Goal: Task Accomplishment & Management: Complete application form

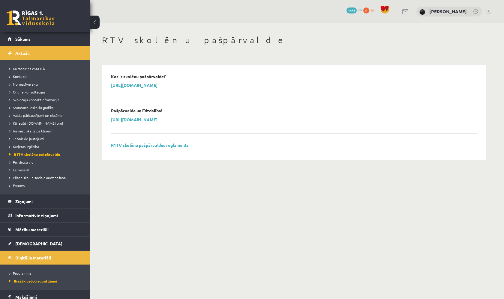
click at [42, 24] on link at bounding box center [31, 17] width 48 height 15
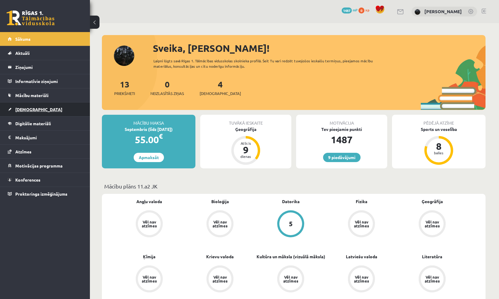
click at [33, 107] on span "[DEMOGRAPHIC_DATA]" at bounding box center [38, 109] width 47 height 5
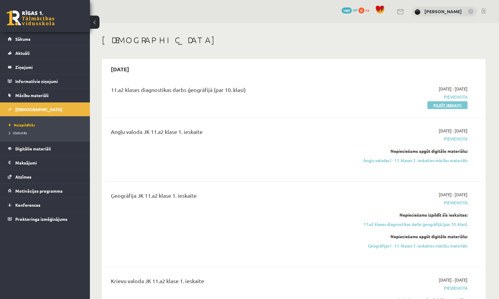
click at [435, 105] on link "Pildīt ieskaiti" at bounding box center [447, 105] width 40 height 8
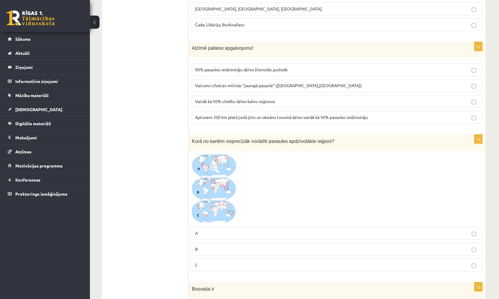
scroll to position [2357, 0]
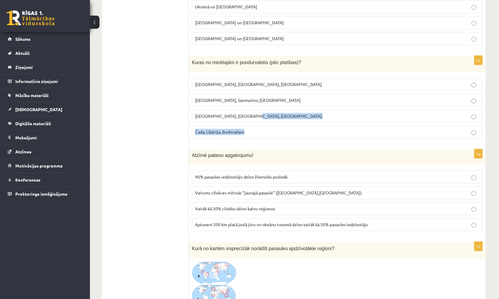
drag, startPoint x: 291, startPoint y: 117, endPoint x: 305, endPoint y: 140, distance: 27.3
click at [302, 133] on fieldset "Latvija, Lietuva, Igaunija Monako, Sanmarīno, Luksemburga Bangladeša, Angola, P…" at bounding box center [337, 107] width 291 height 65
click at [287, 153] on p "Atzīmē patieso apgalvojumu!" at bounding box center [322, 155] width 261 height 6
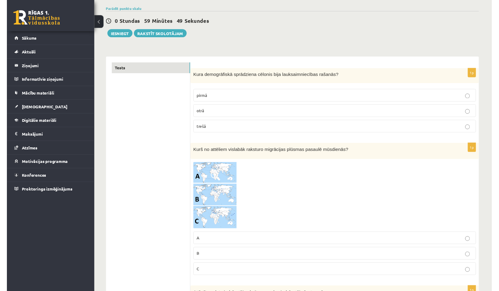
scroll to position [42, 0]
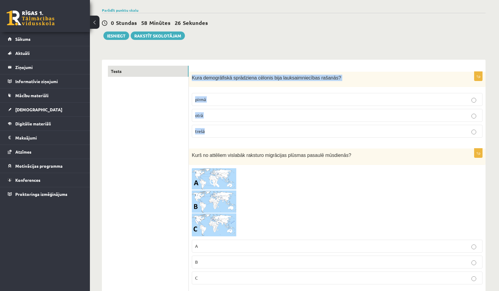
drag, startPoint x: 192, startPoint y: 78, endPoint x: 210, endPoint y: 130, distance: 54.6
click at [210, 131] on div "1p Kura demogrāfiskā sprādziena cēlonis bija lauksaimniecības rašanās? pirmā ot…" at bounding box center [337, 107] width 297 height 71
copy div "Kura demogrāfiskā sprādziena cēlonis bija lauksaimniecības rašanās? pirmā otrā …"
click at [211, 96] on p "pirmā" at bounding box center [337, 99] width 284 height 6
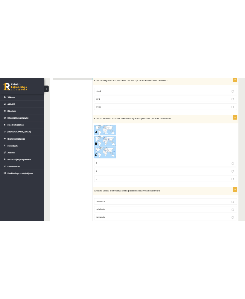
scroll to position [113, 0]
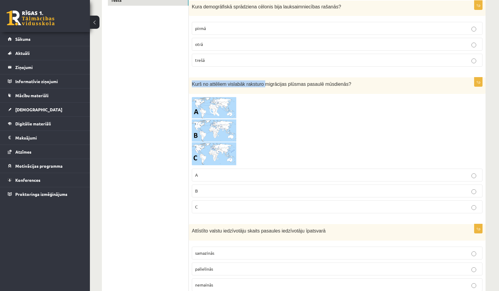
drag, startPoint x: 266, startPoint y: 84, endPoint x: 297, endPoint y: 79, distance: 31.6
click at [297, 79] on div "Kurš no attēliem vislabāk raksturo migrācijas plūsmas pasaulē mūsdienās?" at bounding box center [337, 85] width 297 height 16
click at [269, 84] on span "Kurš no attēliem vislabāk raksturo migrācijas plūsmas pasaulē mūsdienās?" at bounding box center [271, 84] width 159 height 5
drag, startPoint x: 264, startPoint y: 83, endPoint x: 352, endPoint y: 87, distance: 88.2
click at [353, 88] on div "Kurš no attēliem vislabāk raksturo migrācijas plūsmas pasaulē mūsdienās?" at bounding box center [337, 85] width 297 height 16
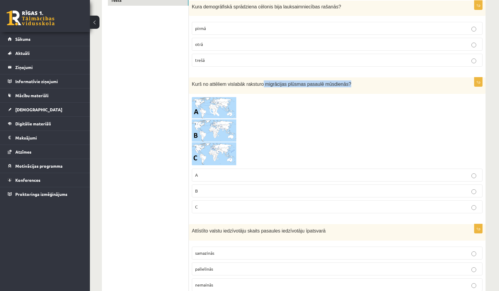
copy span "migrācijas plūsmas pasaulē mūsdienās?"
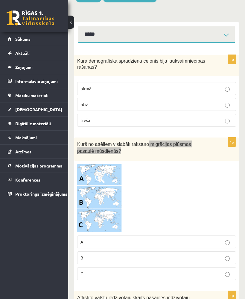
scroll to position [95, 0]
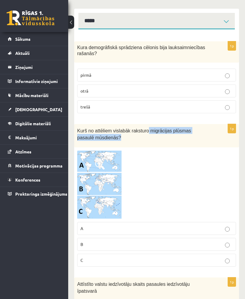
click at [101, 164] on span at bounding box center [100, 165] width 10 height 10
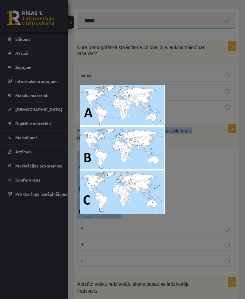
click at [182, 187] on div at bounding box center [122, 149] width 245 height 299
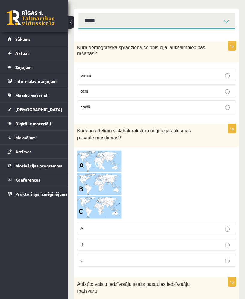
click at [103, 166] on span at bounding box center [100, 165] width 10 height 10
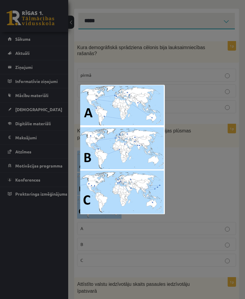
click at [193, 210] on div at bounding box center [122, 149] width 245 height 299
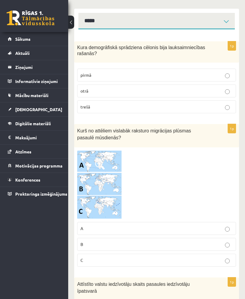
click at [111, 260] on p "C" at bounding box center [157, 260] width 153 height 6
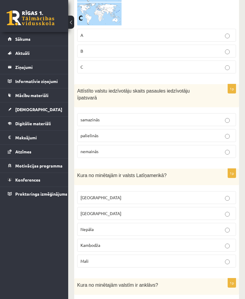
scroll to position [290, 0]
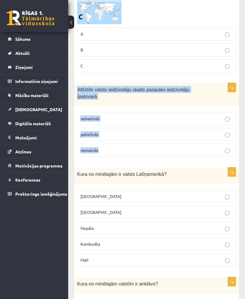
drag, startPoint x: 78, startPoint y: 91, endPoint x: 97, endPoint y: 154, distance: 66.1
click at [97, 154] on div "1p Attīstīto valstu iedzīvotāju skaits pasaules iedzīvotāju īpatsvarā samazinās…" at bounding box center [156, 122] width 165 height 79
copy div "Attīstīto valstu iedzīvotāju skaits pasaules iedzīvotāju īpatsvarā samazinās pa…"
click at [133, 106] on div "1p Attīstīto valstu iedzīvotāju skaits pasaules iedzīvotāju īpatsvarā samazinās…" at bounding box center [156, 122] width 165 height 79
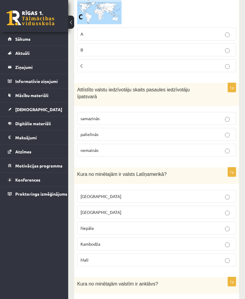
click at [104, 120] on p "samazinās" at bounding box center [157, 118] width 153 height 6
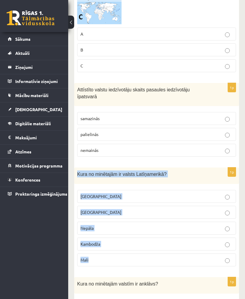
drag, startPoint x: 78, startPoint y: 172, endPoint x: 105, endPoint y: 270, distance: 101.5
click at [105, 270] on div "1p Kura no minētajām ir valsts Latīņamerikā? Meksika ASV Nepāla Kambodža Mali" at bounding box center [156, 220] width 165 height 104
copy div "Kura no minētajām ir valsts Latīņamerikā? Meksika ASV Nepāla Kambodža Mali"
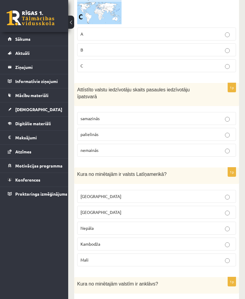
click at [114, 201] on label "Meksika" at bounding box center [156, 196] width 159 height 13
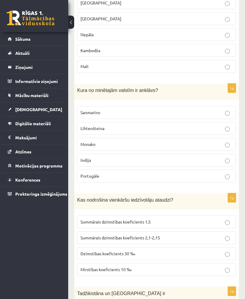
scroll to position [482, 0]
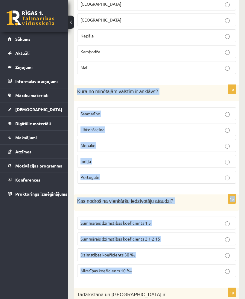
drag, startPoint x: 78, startPoint y: 90, endPoint x: 147, endPoint y: 279, distance: 201.2
copy form "Kura no minētajām valstīm ir anklāvs? Sanmarīno Lihtenšteina Monako Indija Port…"
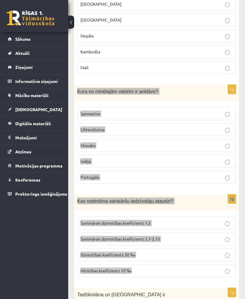
click at [150, 136] on fieldset "Sanmarīno Lihtenšteina Monako Indija Portugāle" at bounding box center [156, 144] width 159 height 81
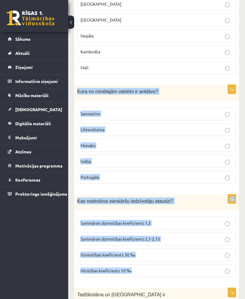
click at [123, 108] on label "Sanmarīno" at bounding box center [156, 113] width 159 height 13
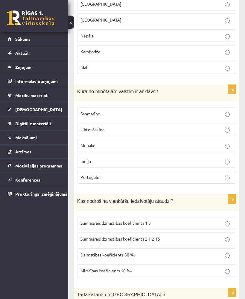
click at [130, 237] on span "Summārais dzimstības koeficients 2,1-2,15" at bounding box center [121, 238] width 80 height 5
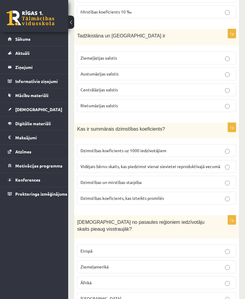
scroll to position [740, 0]
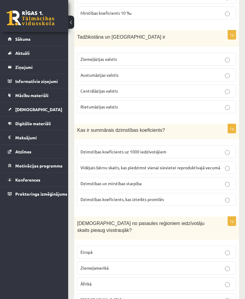
click at [116, 76] on span "Austumāzijas valstis" at bounding box center [100, 74] width 38 height 5
click at [112, 183] on span "Dzimstības un mirstības starpība" at bounding box center [111, 183] width 61 height 5
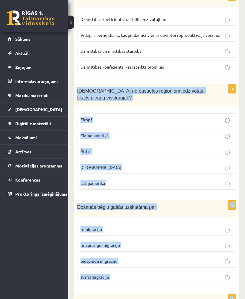
scroll to position [873, 0]
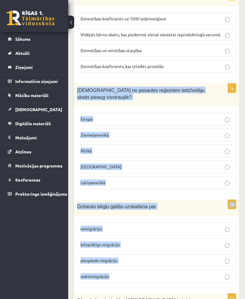
drag, startPoint x: 78, startPoint y: 111, endPoint x: 122, endPoint y: 275, distance: 170.6
copy form "Kurā no pasaules reģioniem iedzīvotāju skaits pieaug visstraujāk? Eiropā Ziemeļ…"
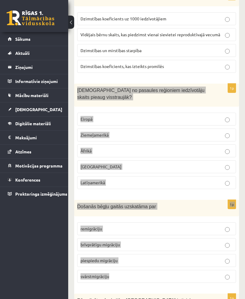
click at [142, 176] on label "Latīņamerikā" at bounding box center [156, 182] width 159 height 13
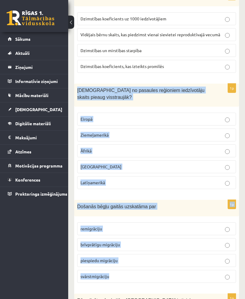
click at [121, 142] on fieldset "Eiropā Ziemeļamerikā Āfrikā Āzijā Latīņamerikā" at bounding box center [156, 150] width 159 height 81
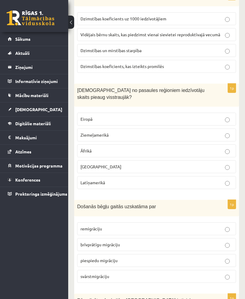
click at [119, 157] on fieldset "Eiropā Ziemeļamerikā Āfrikā Āzijā Latīņamerikā" at bounding box center [156, 150] width 159 height 81
click at [115, 149] on p "Āfrikā" at bounding box center [157, 151] width 153 height 6
click at [101, 258] on span "piespiedu migrāciju" at bounding box center [99, 260] width 37 height 5
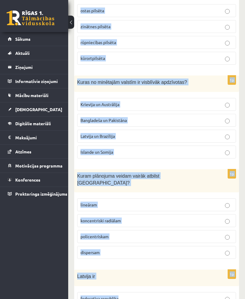
scroll to position [1196, 0]
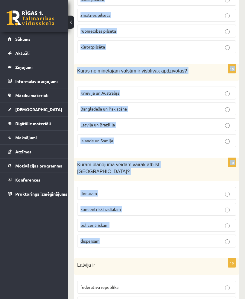
drag, startPoint x: 78, startPoint y: 8, endPoint x: 136, endPoint y: 231, distance: 229.9
copy form "Pēc pilsētas funkcijām Jūrmala ir tipiska ostas pilsēta zinātnes pilsēta rūpnie…"
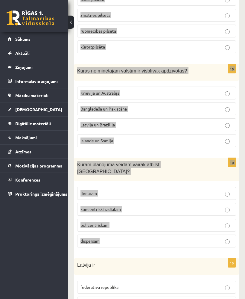
click at [206, 168] on div "Kuram plānojuma veidam vairāk atbilst Rīga?" at bounding box center [156, 169] width 165 height 23
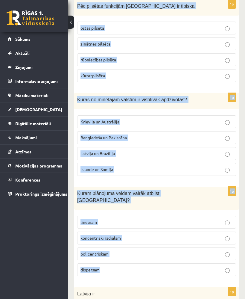
scroll to position [1166, 0]
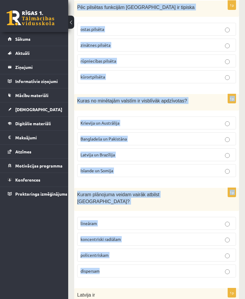
click at [120, 81] on label "kūrortpilsēta" at bounding box center [156, 76] width 159 height 13
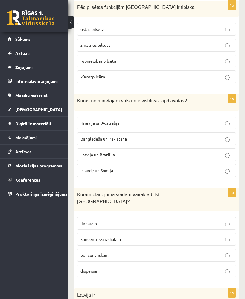
click at [104, 252] on p "policentriskam" at bounding box center [157, 255] width 153 height 6
click at [116, 141] on label "Bangladeša un Pakistāna" at bounding box center [156, 138] width 159 height 13
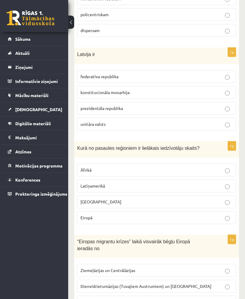
scroll to position [1406, 0]
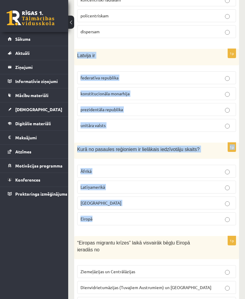
drag, startPoint x: 78, startPoint y: 46, endPoint x: 128, endPoint y: 211, distance: 172.3
click at [128, 211] on form "1p Kura demogrāfiskā sprādziena cēlonis bija lauksaimniecības rašanās? pirmā ot…" at bounding box center [156, 238] width 153 height 3027
copy form "Latvija ir federatīva republika konstitucionāla monarhija prezidentāla republik…"
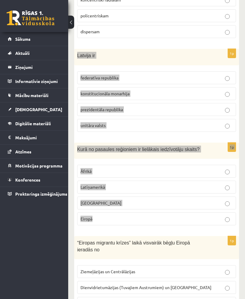
click at [109, 109] on fieldset "federatīva republika konstitucionāla monarhija prezidentāla republika unitāra v…" at bounding box center [156, 100] width 159 height 65
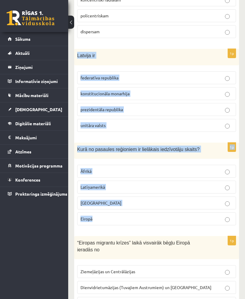
click at [111, 122] on p "unitāra valsts" at bounding box center [157, 125] width 153 height 6
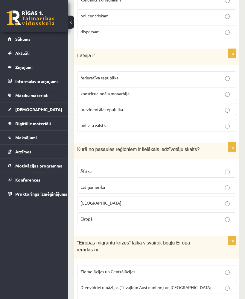
click at [99, 213] on label "Eiropā" at bounding box center [156, 219] width 159 height 13
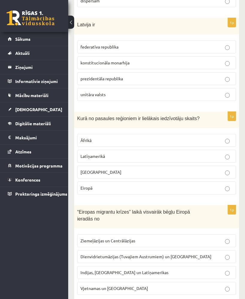
scroll to position [1597, 0]
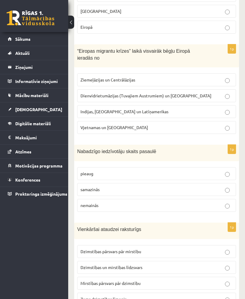
click at [106, 77] on p "Ziemeļāzijas un Centrālāzijas" at bounding box center [157, 80] width 153 height 6
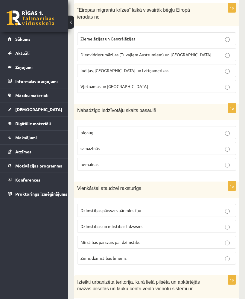
scroll to position [1647, 0]
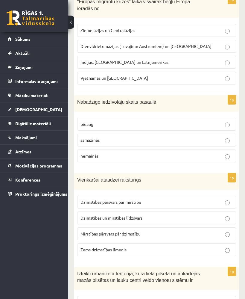
click at [118, 118] on label "pieaug" at bounding box center [156, 124] width 159 height 13
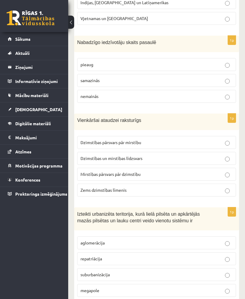
scroll to position [1746, 0]
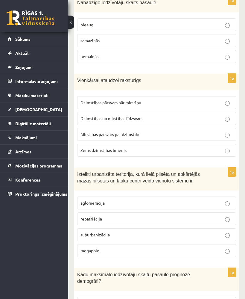
click at [97, 132] on span "Mirstības pārsvars pār dzimstību" at bounding box center [111, 134] width 60 height 5
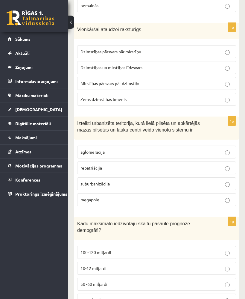
scroll to position [1915, 0]
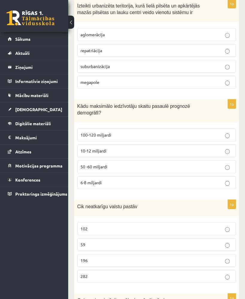
click at [110, 31] on p "aglomerācija" at bounding box center [157, 34] width 153 height 6
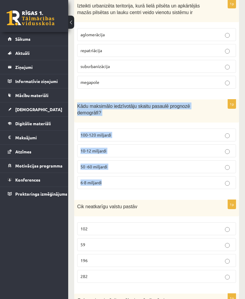
drag, startPoint x: 77, startPoint y: 95, endPoint x: 105, endPoint y: 181, distance: 89.8
click at [105, 181] on div "1p Kādu maksimālo iedzīvotāju skaitu pasaulē prognozē demogrāfi? 100-120 miljar…" at bounding box center [156, 147] width 165 height 94
click at [106, 176] on label "6-8 miljardi" at bounding box center [156, 182] width 159 height 13
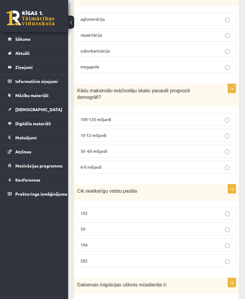
scroll to position [1999, 0]
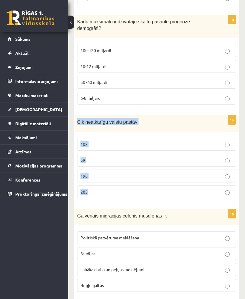
drag, startPoint x: 79, startPoint y: 111, endPoint x: 101, endPoint y: 186, distance: 78.8
click at [101, 186] on div "1p Cik neatkarīgu valstu pastāv 102 59 196 282" at bounding box center [156, 159] width 165 height 88
click at [106, 170] on label "196" at bounding box center [156, 176] width 159 height 13
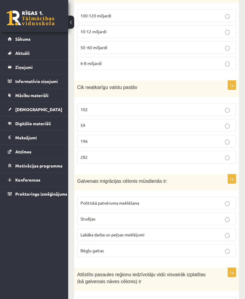
scroll to position [2085, 0]
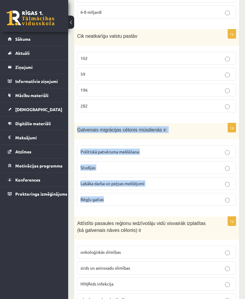
drag, startPoint x: 78, startPoint y: 118, endPoint x: 109, endPoint y: 190, distance: 78.6
click at [109, 190] on div "1p Galvenais migrācijas cēlonis mūsdienās ir: Politiskā patvēruma meklēšana Stu…" at bounding box center [156, 167] width 165 height 88
copy div "Galvenais migrācijas cēlonis mūsdienās ir: Politiskā patvēruma meklēšana Studij…"
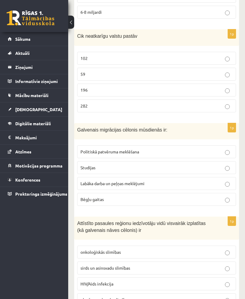
click at [119, 177] on label "Labāka darba un peļņas meklējumi" at bounding box center [156, 183] width 159 height 13
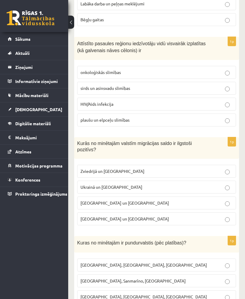
scroll to position [2214, 0]
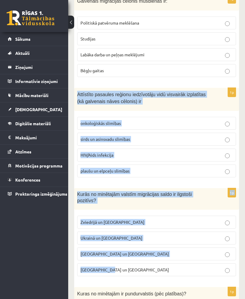
drag, startPoint x: 78, startPoint y: 82, endPoint x: 108, endPoint y: 266, distance: 186.5
copy form "Attīstīto pasaules reģionu iedzīvotāju vidū visvairāk izplatītas (kā galvenais …"
click at [163, 69] on div "1p Galvenais migrācijas cēlonis mūsdienās ir: Politiskā patvēruma meklēšana Stu…" at bounding box center [156, 38] width 165 height 88
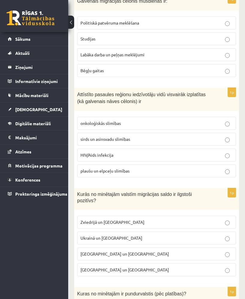
click at [163, 69] on div "1p Galvenais migrācijas cēlonis mūsdienās ir: Politiskā patvēruma meklēšana Stu…" at bounding box center [156, 38] width 165 height 88
click at [119, 136] on p "sirds un asinsvadu slimības" at bounding box center [157, 139] width 153 height 6
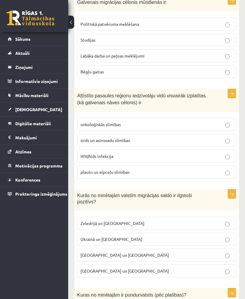
scroll to position [2264, 0]
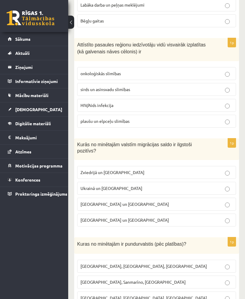
click at [114, 169] on p "Zviedrijā un ASV" at bounding box center [157, 172] width 153 height 6
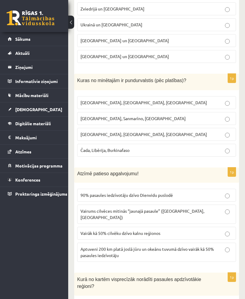
scroll to position [2426, 0]
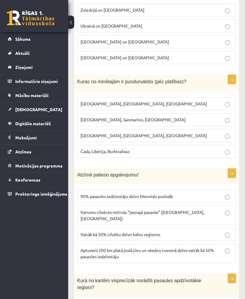
click at [110, 113] on label "Monako, Sanmarīno, Luksemburga" at bounding box center [156, 119] width 159 height 13
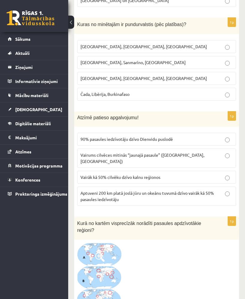
scroll to position [2485, 0]
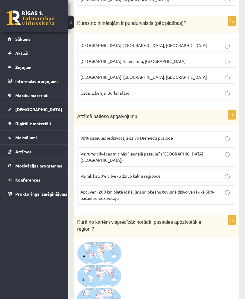
click at [109, 189] on span "Aptuveni 200 km platā joslā jūru un okeānu tuvumā dzīvo vairāk kā 50% pasaules …" at bounding box center [148, 195] width 134 height 12
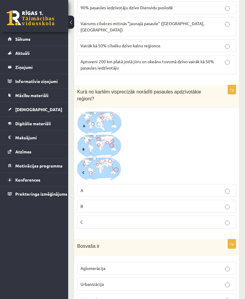
scroll to position [2625, 0]
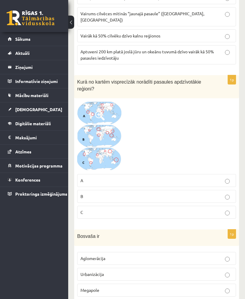
click at [118, 101] on img at bounding box center [99, 136] width 45 height 70
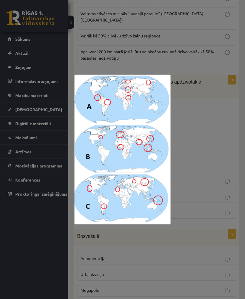
click at [237, 111] on div at bounding box center [122, 149] width 245 height 299
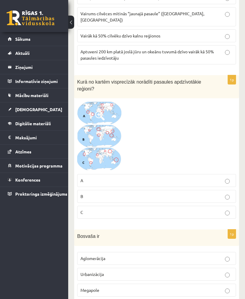
click at [113, 174] on label "A" at bounding box center [156, 180] width 159 height 13
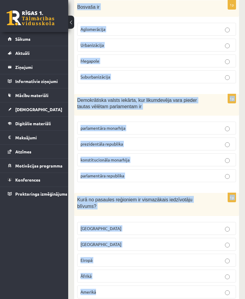
scroll to position [2855, 0]
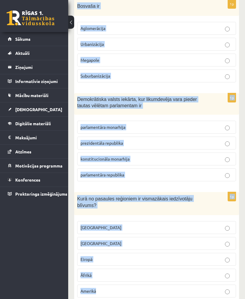
drag, startPoint x: 77, startPoint y: 7, endPoint x: 142, endPoint y: 280, distance: 280.8
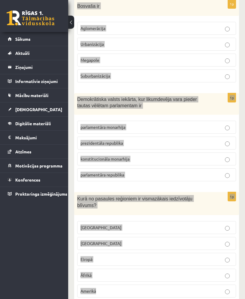
click at [226, 96] on div "Demokrātiska valsts iekārta, kur likumdevēja vara pieder tautas vēlētam parlame…" at bounding box center [156, 104] width 165 height 22
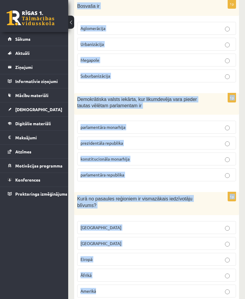
click at [226, 96] on div "Demokrātiska valsts iekārta, kur likumdevēja vara pieder tautas vēlētam parlame…" at bounding box center [156, 104] width 165 height 22
click at [209, 96] on div "Demokrātiska valsts iekārta, kur likumdevēja vara pieder tautas vēlētam parlame…" at bounding box center [156, 104] width 165 height 22
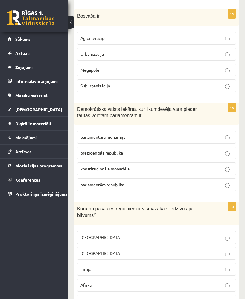
scroll to position [2839, 0]
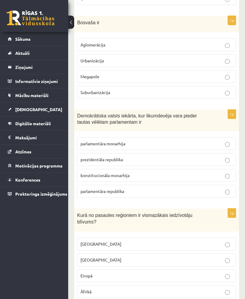
click at [106, 38] on label "Aglomerācija" at bounding box center [156, 44] width 159 height 13
click at [110, 189] on span "parlamentāra republika" at bounding box center [103, 191] width 44 height 5
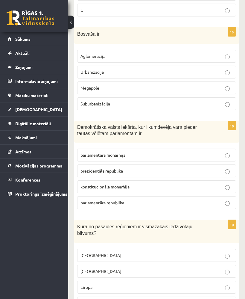
click at [98, 299] on p "Āfrikā" at bounding box center [157, 303] width 153 height 6
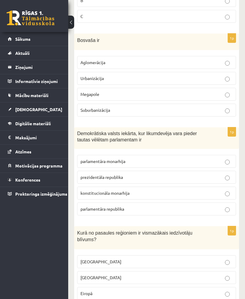
scroll to position [2833, 0]
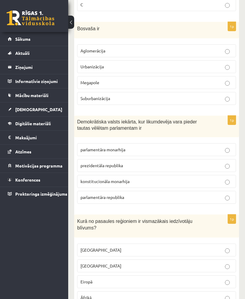
click at [123, 247] on p "Austrālijā" at bounding box center [157, 250] width 153 height 6
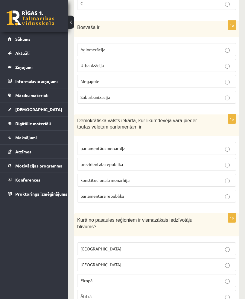
scroll to position [2811, 0]
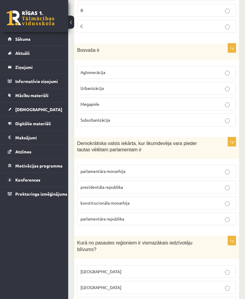
click at [125, 168] on span "parlamentāra monarhija" at bounding box center [103, 170] width 45 height 5
click at [126, 184] on p "prezidentāla republika" at bounding box center [157, 187] width 153 height 6
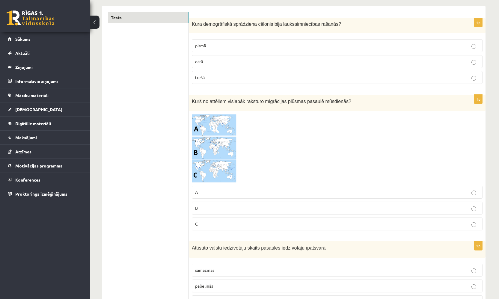
scroll to position [0, 0]
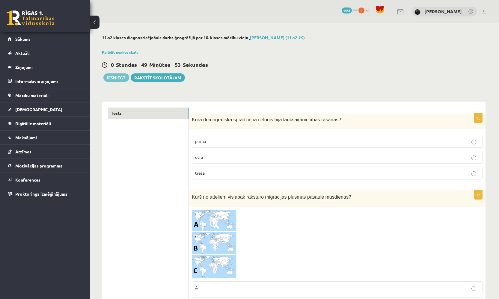
click at [123, 79] on button "Iesniegt" at bounding box center [116, 77] width 26 height 8
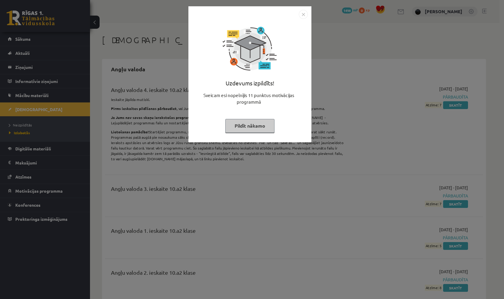
click at [306, 16] on img "Close" at bounding box center [303, 14] width 9 height 9
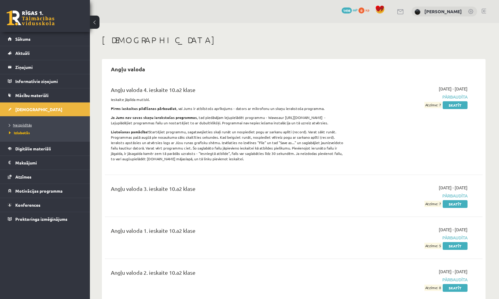
click at [27, 123] on span "Neizpildītās" at bounding box center [20, 125] width 23 height 5
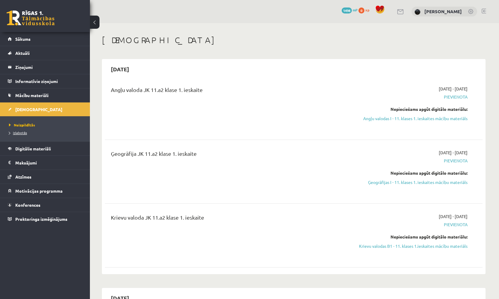
click at [26, 131] on span "Izlabotās" at bounding box center [18, 132] width 18 height 5
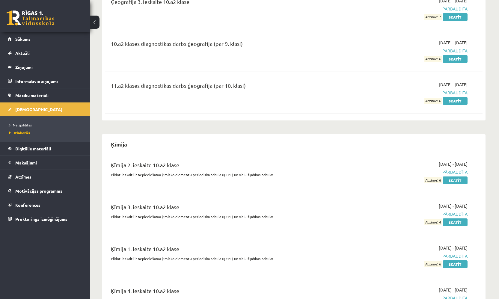
scroll to position [1158, 0]
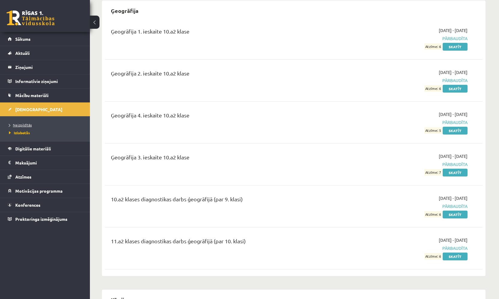
click at [19, 122] on link "Neizpildītās" at bounding box center [46, 124] width 75 height 5
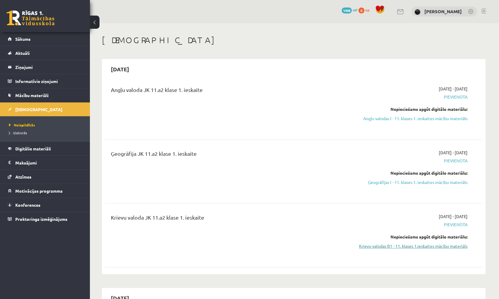
click at [439, 243] on link "Krievu valodas B1 - 11. klases 1.ieskaites mācību materiāls" at bounding box center [411, 246] width 113 height 6
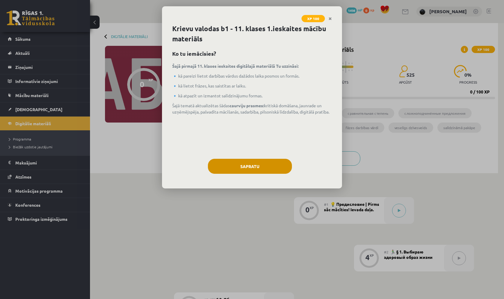
click at [274, 165] on button "Sapratu" at bounding box center [250, 166] width 84 height 15
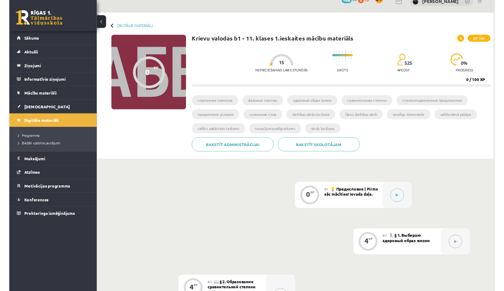
scroll to position [90, 0]
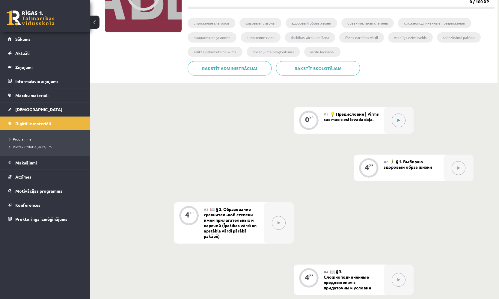
click at [401, 119] on button at bounding box center [399, 121] width 14 height 14
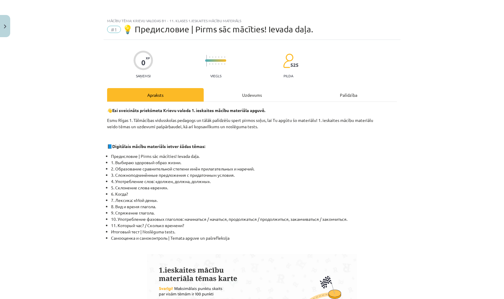
click at [256, 95] on div "Uzdevums" at bounding box center [252, 94] width 97 height 13
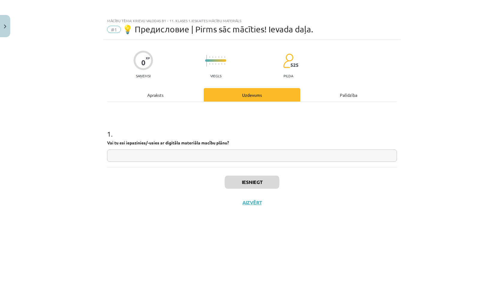
click at [177, 157] on input "text" at bounding box center [252, 156] width 290 height 12
type input "**"
click at [248, 179] on button "Iesniegt" at bounding box center [252, 182] width 55 height 13
click at [243, 208] on button "Nākamā nodarbība" at bounding box center [251, 207] width 59 height 14
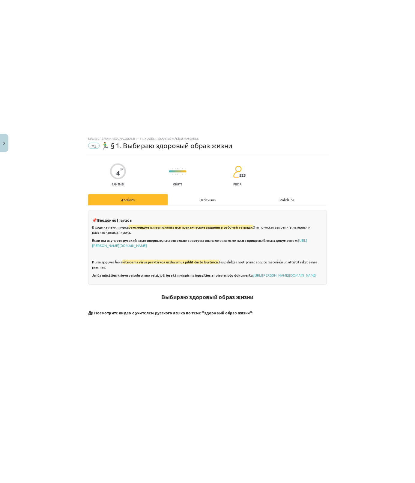
scroll to position [90, 0]
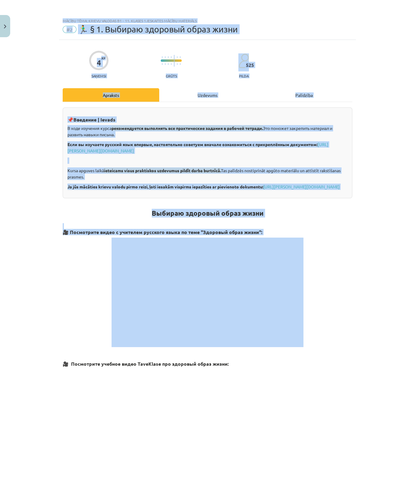
drag, startPoint x: 1, startPoint y: 245, endPoint x: -7, endPoint y: 254, distance: 12.8
click at [0, 254] on html "0 Dāvanas 1498 mP 0 xp [PERSON_NAME] Sākums Aktuāli Kā mācīties [PERSON_NAME] K…" at bounding box center [207, 151] width 415 height 483
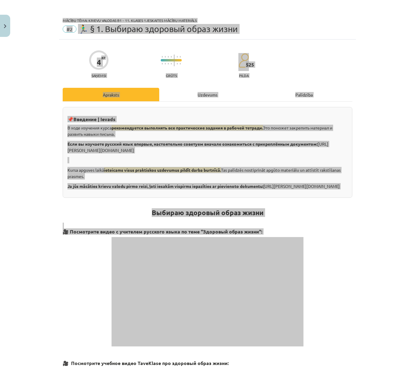
click at [5, 224] on div "Mācību tēma: Krievu valodas b1 - 11. klases 1.ieskaites mācību materiāls #2 🏃‍♂…" at bounding box center [207, 184] width 415 height 368
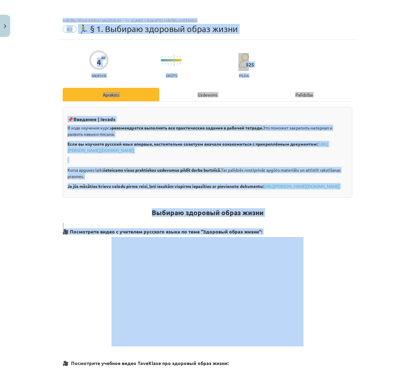
click at [22, 244] on div "Mācību tēma: Krievu valodas b1 - 11. klases 1.ieskaites mācību materiāls #2 🏃‍♂…" at bounding box center [207, 184] width 415 height 368
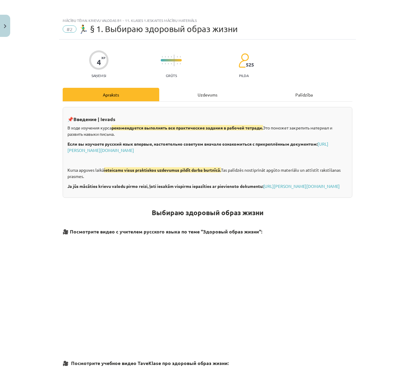
scroll to position [82, 0]
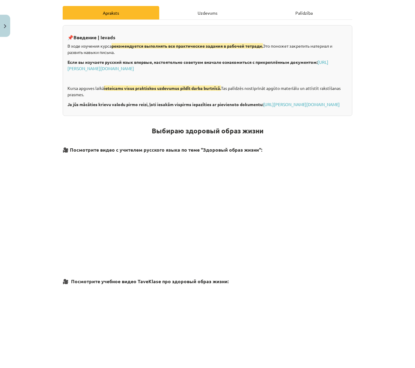
click at [92, 222] on p at bounding box center [208, 210] width 290 height 109
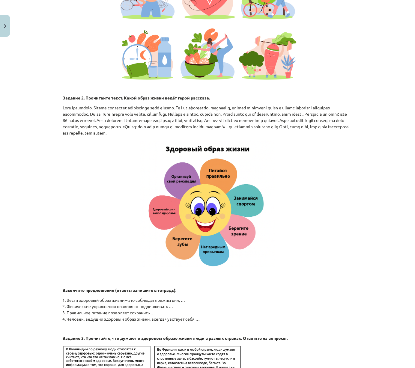
scroll to position [815, 0]
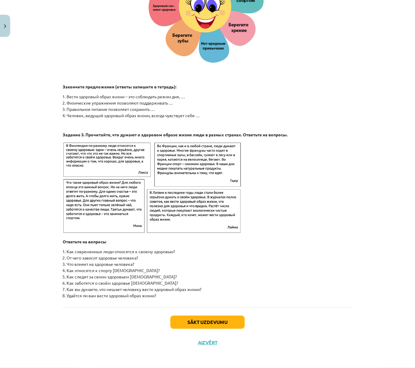
click at [233, 299] on button "Sākt uzdevumu" at bounding box center [207, 322] width 74 height 13
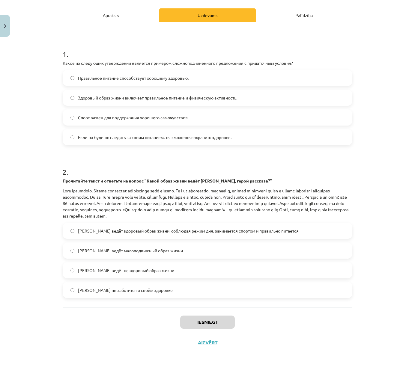
scroll to position [80, 0]
click at [175, 229] on span "Олег ведёт здоровый образ жизни, соблюдая режим дня, занимается спортом и прави…" at bounding box center [188, 231] width 221 height 6
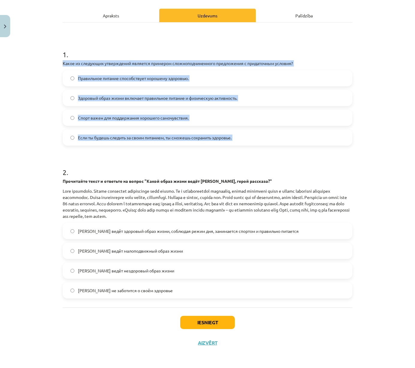
drag, startPoint x: 60, startPoint y: 62, endPoint x: 230, endPoint y: 153, distance: 192.6
click at [230, 153] on div "4 XP Saņemsi Grūts 525 pilda Apraksts Uzdevums Palīdzība 1 . Какое из следующих…" at bounding box center [207, 156] width 297 height 393
copy div "Какое из следующих утверждений является примером сложноподчиненного предложения…"
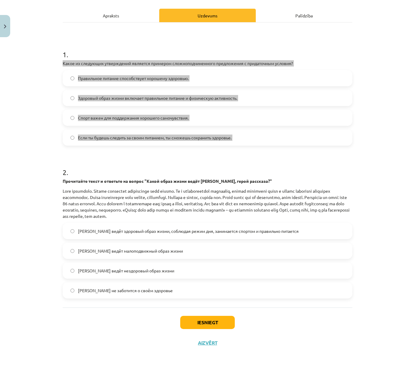
click at [221, 135] on span "Если ты будешь следить за своим питанием, ты сможешь сохранить здоровье." at bounding box center [154, 138] width 153 height 6
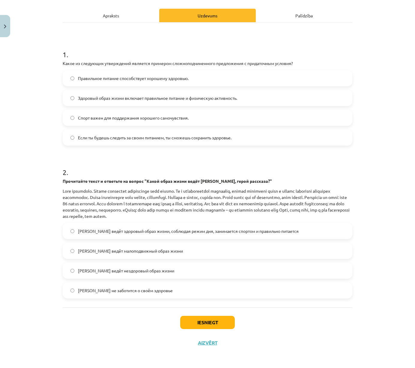
click at [141, 158] on h1 "2 ." at bounding box center [208, 167] width 290 height 19
click at [196, 299] on button "Iesniegt" at bounding box center [207, 322] width 55 height 13
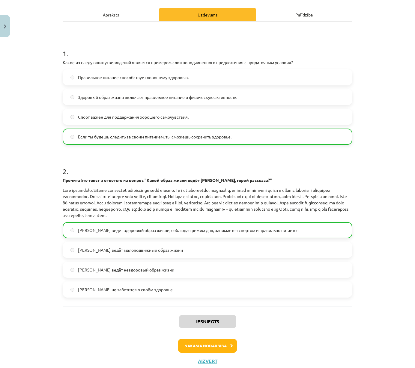
click at [200, 299] on button "Nākamā nodarbība" at bounding box center [207, 346] width 59 height 14
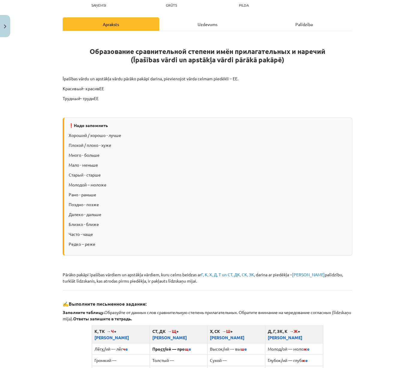
scroll to position [15, 0]
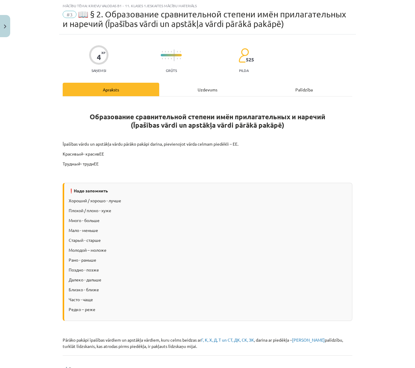
click at [182, 88] on div "Uzdevums" at bounding box center [207, 89] width 97 height 13
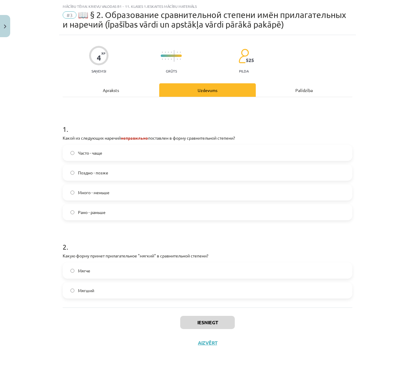
click at [95, 198] on label "Много - меньше" at bounding box center [207, 192] width 288 height 15
click at [100, 272] on label "Мягче" at bounding box center [207, 270] width 288 height 15
click at [204, 299] on button "Iesniegt" at bounding box center [207, 322] width 55 height 13
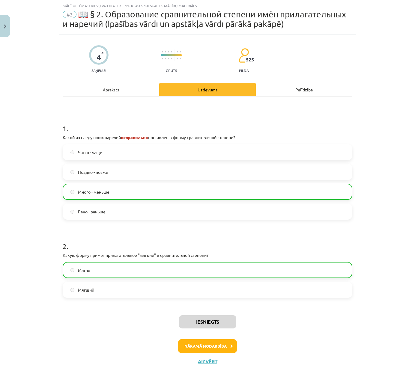
click at [184, 299] on button "Nākamā nodarbība" at bounding box center [207, 346] width 59 height 14
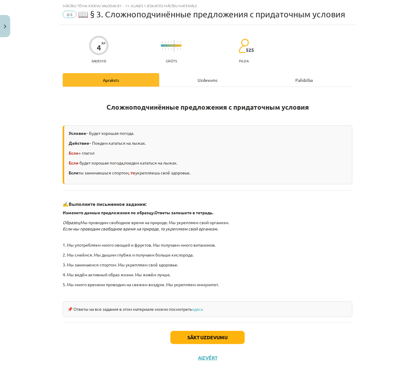
click at [218, 80] on div "Uzdevums" at bounding box center [207, 79] width 97 height 13
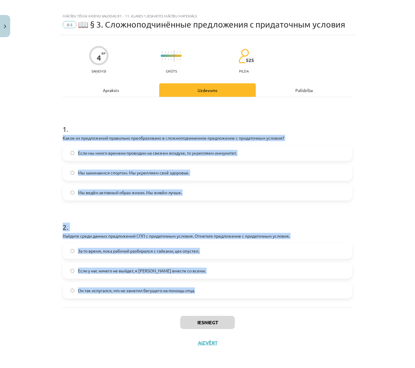
drag, startPoint x: 58, startPoint y: 135, endPoint x: 200, endPoint y: 291, distance: 210.3
click at [200, 291] on div "4 XP Saņemsi Grūts 525 pilda Apraksts Uzdevums Palīdzība 1 . Какое из предложен…" at bounding box center [207, 194] width 297 height 318
copy form "Какое из предложений правильно преобразовано в сложноподчиненное предложение с …"
click at [28, 96] on div "Mācību tēma: Krievu valodas b1 - 11. klases 1.ieskaites mācību materiāls #4 📖 §…" at bounding box center [207, 184] width 415 height 368
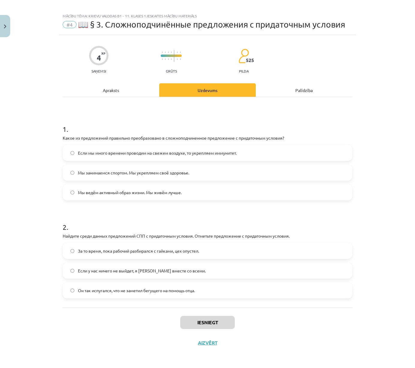
click at [165, 153] on span "Если мы много времени проводим на свежем воздухе, то укрепляем иммунитет." at bounding box center [157, 153] width 159 height 6
click at [125, 274] on label "Если у нас ничего не выйдет, я уеду вместе со всеми." at bounding box center [207, 270] width 288 height 15
click at [215, 299] on button "Iesniegt" at bounding box center [207, 322] width 55 height 13
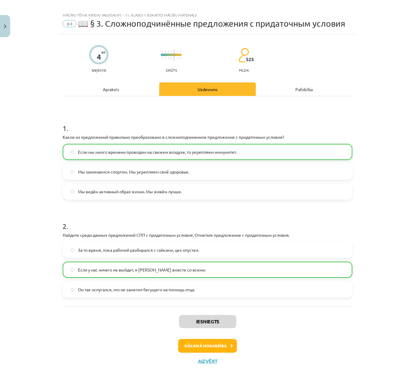
click at [205, 299] on button "Nākamā nodarbība" at bounding box center [207, 346] width 59 height 14
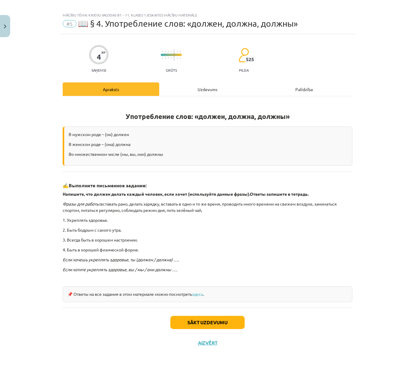
click at [183, 92] on div "Uzdevums" at bounding box center [207, 88] width 97 height 13
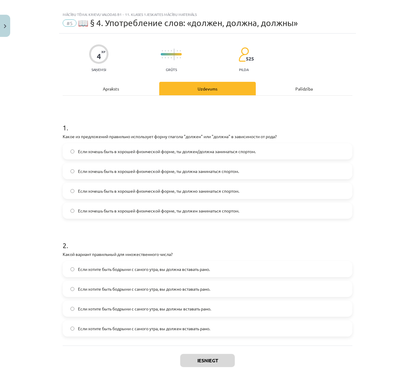
scroll to position [0, 0]
click at [97, 155] on label "Если хочешь быть в хорошей физической форме, ты должен/должна заниматься спорто…" at bounding box center [207, 151] width 288 height 15
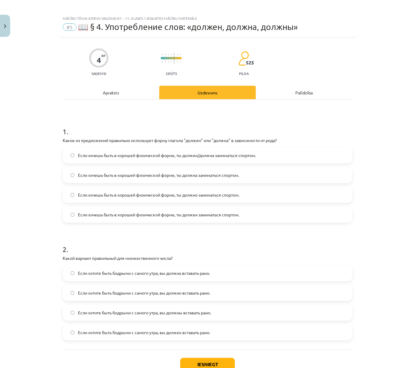
scroll to position [7, 0]
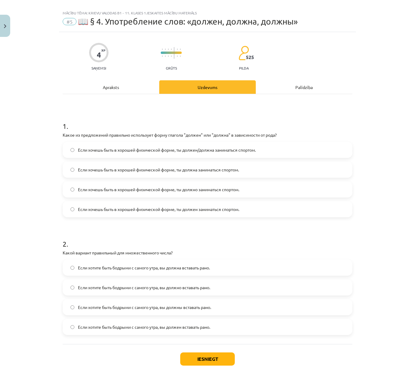
click at [193, 299] on span "Если хотите быть бодрыми с самого утра, вы должны вставать рано." at bounding box center [144, 308] width 133 height 6
click at [194, 299] on div "Iesniegt Aizvērt" at bounding box center [208, 365] width 290 height 42
click at [195, 299] on button "Iesniegt" at bounding box center [207, 359] width 55 height 13
click at [82, 299] on div "Iesniegt Aizvērt" at bounding box center [208, 365] width 290 height 42
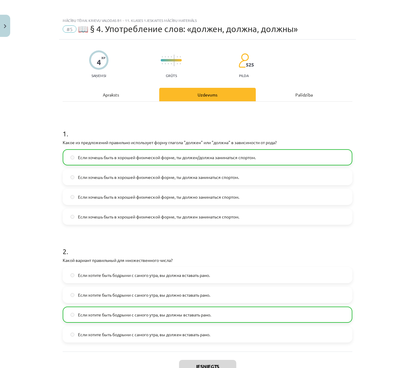
scroll to position [64, 0]
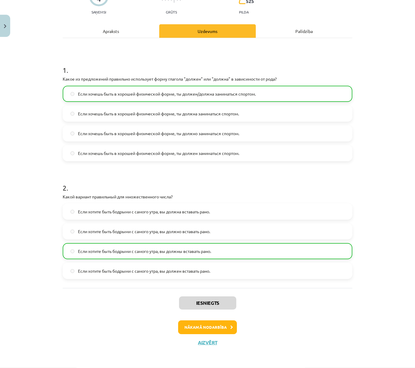
click at [188, 299] on button "Nākamā nodarbība" at bounding box center [207, 328] width 59 height 14
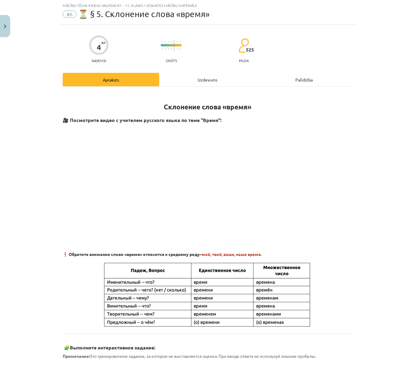
scroll to position [15, 0]
click at [210, 82] on div "Uzdevums" at bounding box center [207, 79] width 97 height 13
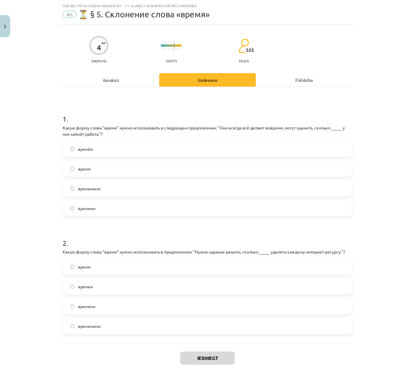
click at [98, 210] on label "времени" at bounding box center [207, 208] width 288 height 15
click at [118, 299] on label "времени" at bounding box center [207, 306] width 288 height 15
click at [213, 299] on button "Iesniegt" at bounding box center [207, 358] width 55 height 13
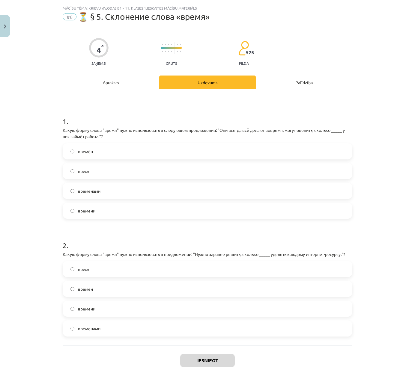
scroll to position [52, 0]
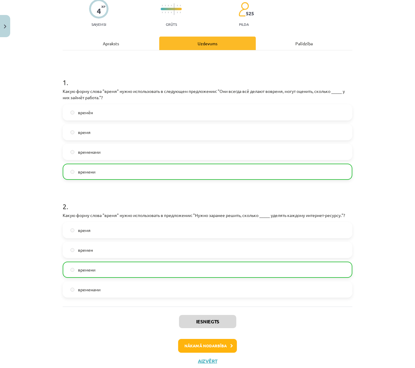
click at [191, 299] on button "Nākamā nodarbība" at bounding box center [207, 346] width 59 height 14
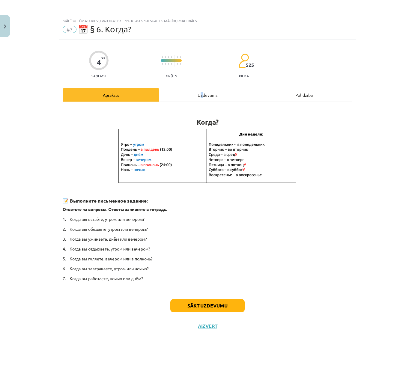
click at [202, 92] on div "Uzdevums" at bounding box center [207, 94] width 97 height 13
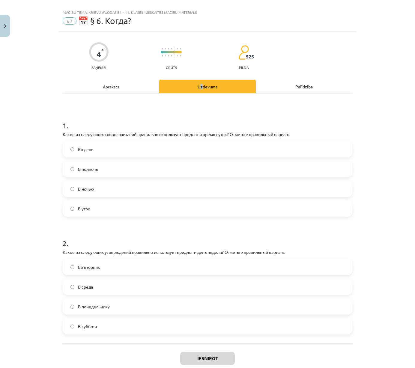
scroll to position [9, 0]
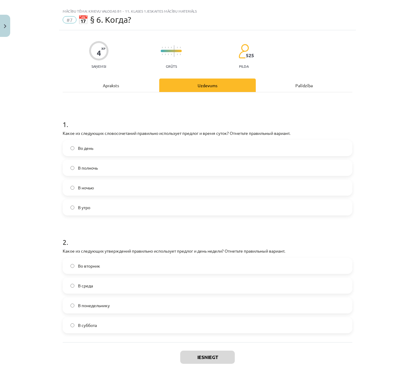
click at [112, 169] on label "В полночь" at bounding box center [207, 168] width 288 height 15
click at [193, 259] on label "Во вторник" at bounding box center [207, 266] width 288 height 15
click at [195, 299] on button "Iesniegt" at bounding box center [207, 357] width 55 height 13
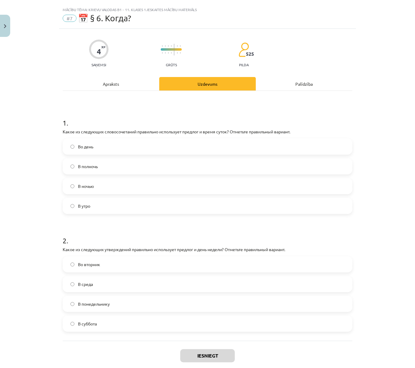
scroll to position [45, 0]
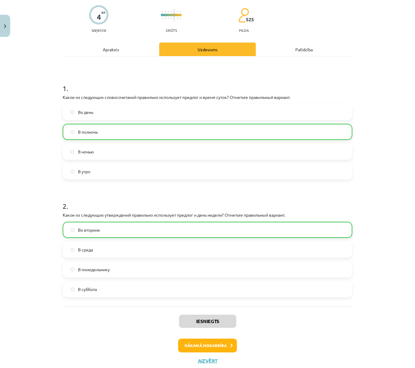
click at [198, 299] on button "Nākamā nodarbība" at bounding box center [207, 346] width 59 height 14
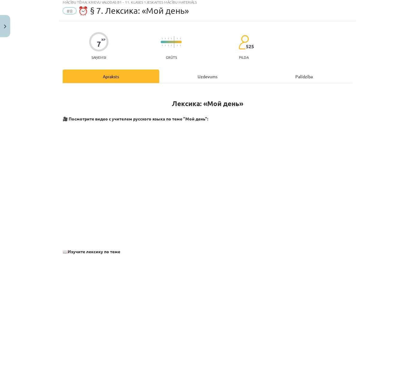
scroll to position [15, 0]
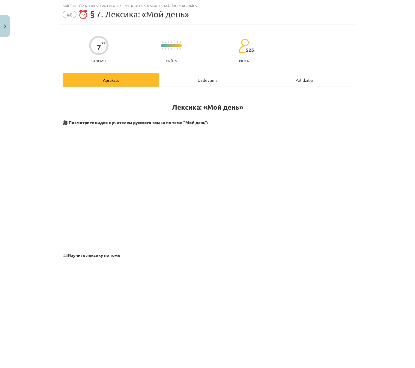
click at [198, 85] on div "Uzdevums" at bounding box center [207, 79] width 97 height 13
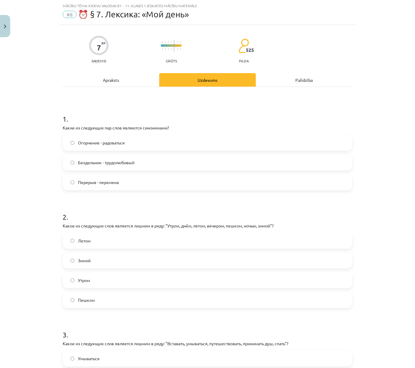
click at [131, 163] on span "Бездельник - трудолюбивый" at bounding box center [106, 162] width 56 height 6
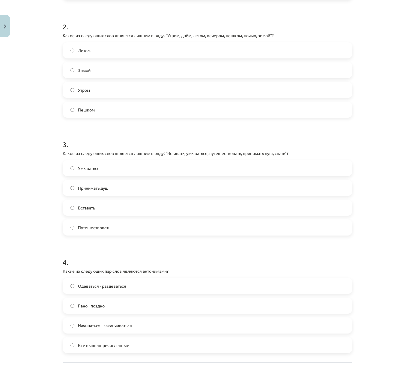
scroll to position [207, 0]
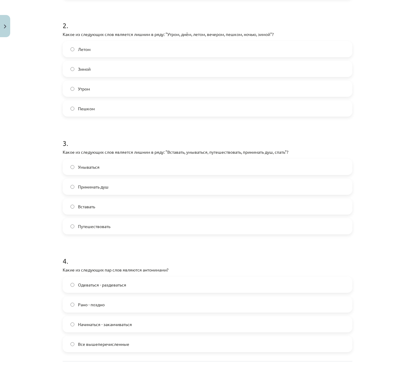
click at [102, 117] on form "1 . Какие из следующих пар слов являются синонимами? Огорчение - радоваться Без…" at bounding box center [208, 132] width 290 height 439
click at [103, 98] on div "Летом Зимой Утром Пешком" at bounding box center [208, 79] width 290 height 76
click at [103, 102] on label "Пешком" at bounding box center [207, 108] width 288 height 15
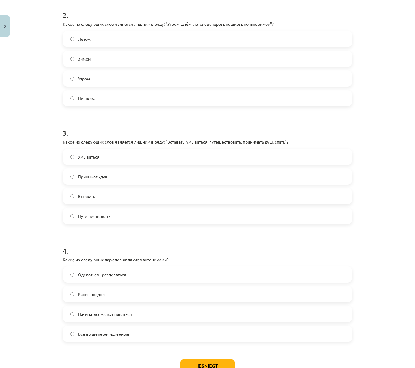
scroll to position [218, 0]
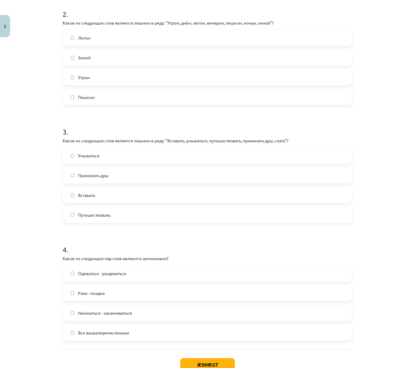
click at [106, 209] on label "Путешествовать" at bounding box center [207, 214] width 288 height 15
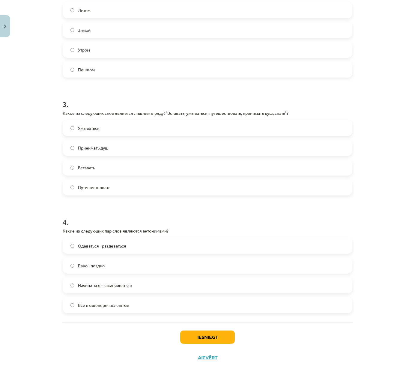
scroll to position [261, 0]
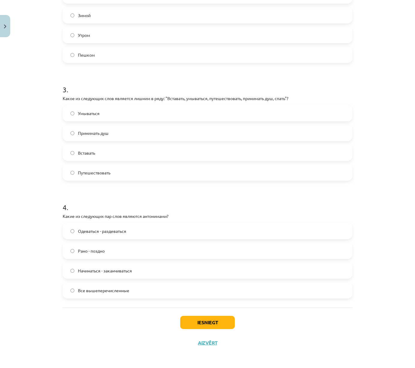
click at [121, 287] on span "Все вышеперечисленные" at bounding box center [103, 290] width 51 height 6
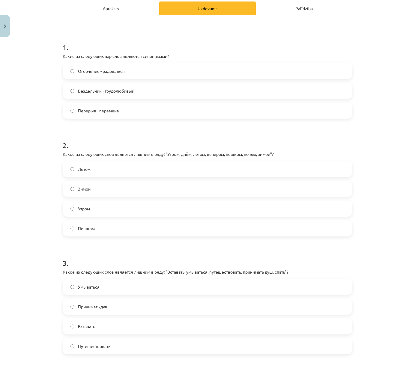
scroll to position [79, 0]
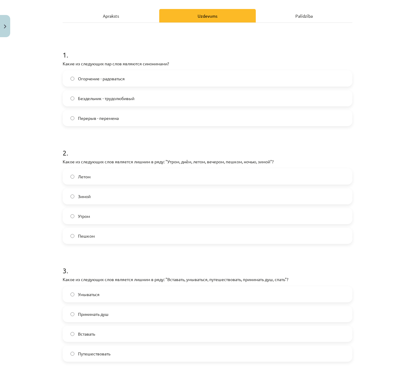
click at [85, 111] on label "Перерыв - перемена" at bounding box center [207, 118] width 288 height 15
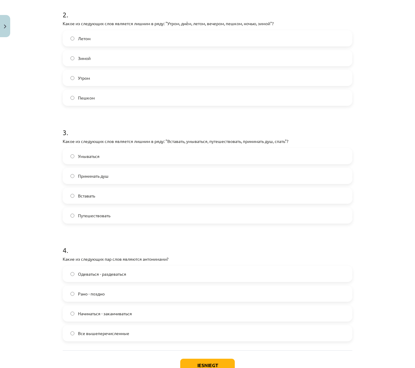
scroll to position [261, 0]
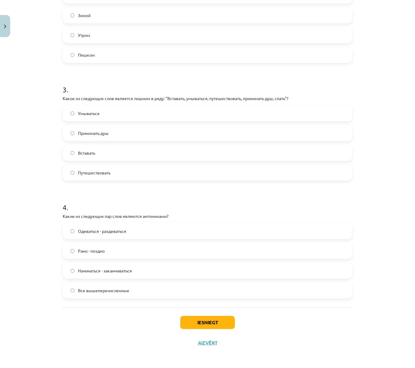
click at [197, 299] on button "Iesniegt" at bounding box center [207, 322] width 55 height 13
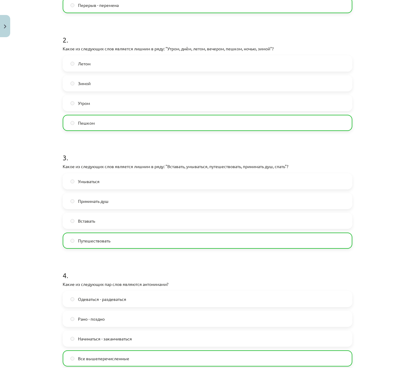
scroll to position [280, 0]
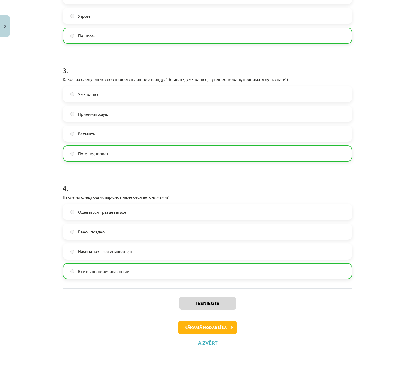
click at [222, 299] on button "Nākamā nodarbība" at bounding box center [207, 328] width 59 height 14
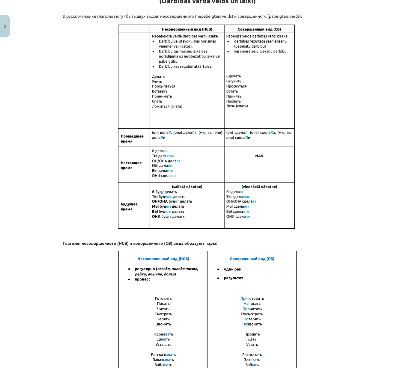
scroll to position [277, 0]
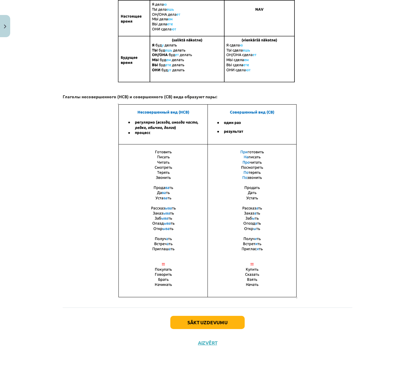
click at [183, 299] on button "Sākt uzdevumu" at bounding box center [207, 322] width 74 height 13
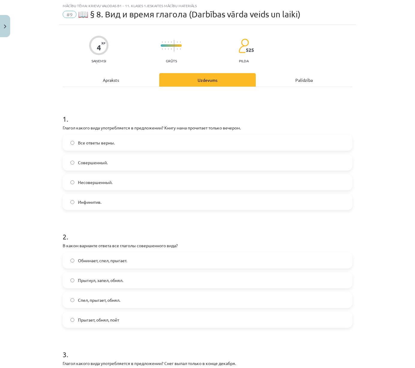
scroll to position [14, 0]
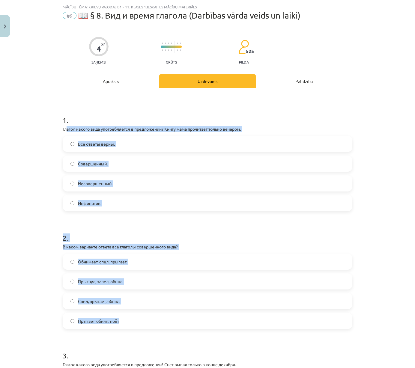
drag, startPoint x: 78, startPoint y: 135, endPoint x: 135, endPoint y: 323, distance: 195.4
click at [135, 299] on form "1 . Глагол какого вида употребляется в предложении? Книгу мама прочитает только…" at bounding box center [208, 335] width 290 height 459
copy form "агол какого вида употребляется в предложении? Книгу мама прочитает только вечер…"
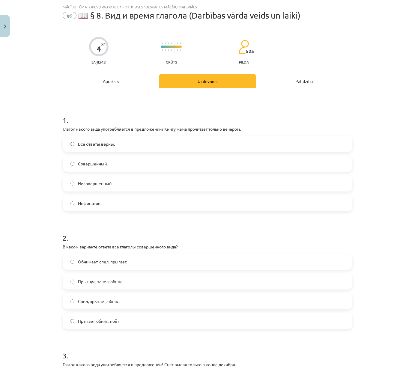
click at [3, 100] on div "Mācību tēma: Krievu valodas b1 - 11. klases 1.ieskaites mācību materiāls #9 📖 §…" at bounding box center [207, 184] width 415 height 368
click at [117, 165] on label "Совершенный." at bounding box center [207, 163] width 288 height 15
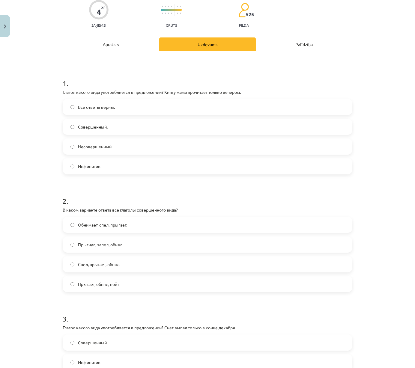
scroll to position [94, 0]
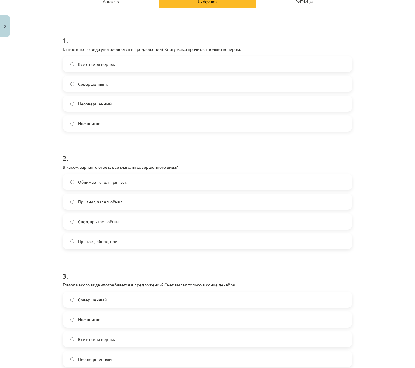
click at [108, 203] on span "Прыгнул, запел, обнял." at bounding box center [100, 202] width 45 height 6
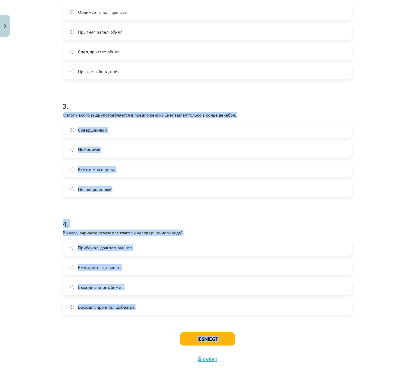
scroll to position [270, 0]
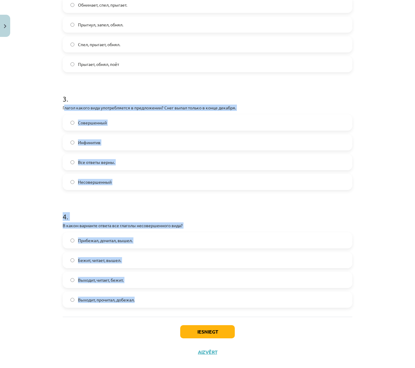
drag, startPoint x: 98, startPoint y: 191, endPoint x: 149, endPoint y: 306, distance: 126.4
click at [149, 299] on form "1 . Глагол какого вида употребляется в предложении? Книгу мама прочитает только…" at bounding box center [208, 78] width 290 height 459
copy form "лагол какого вида употребляется в предложении? Снег выпал только в конце декабр…"
click at [25, 119] on div "Mācību tēma: Krievu valodas b1 - 11. klases 1.ieskaites mācību materiāls #9 📖 §…" at bounding box center [207, 184] width 415 height 368
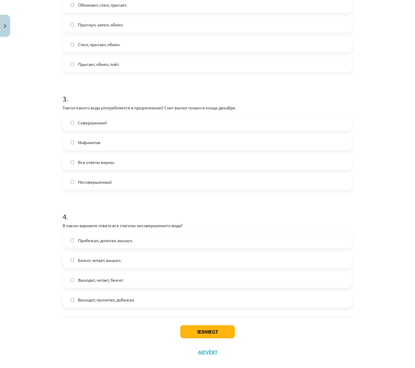
click at [25, 119] on div "Mācību tēma: Krievu valodas b1 - 11. klases 1.ieskaites mācību materiāls #9 📖 §…" at bounding box center [207, 184] width 415 height 368
click at [104, 123] on span "Совершенный" at bounding box center [92, 123] width 29 height 6
click at [105, 278] on span "Выходит, читает, бежит." at bounding box center [101, 280] width 46 height 6
click at [188, 299] on button "Iesniegt" at bounding box center [207, 332] width 55 height 13
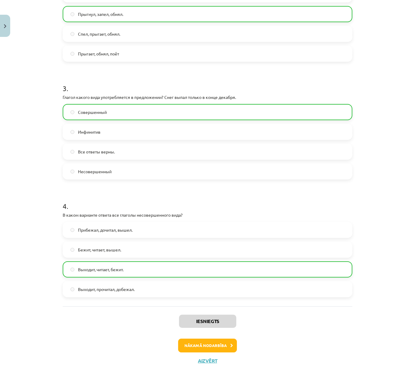
scroll to position [286, 0]
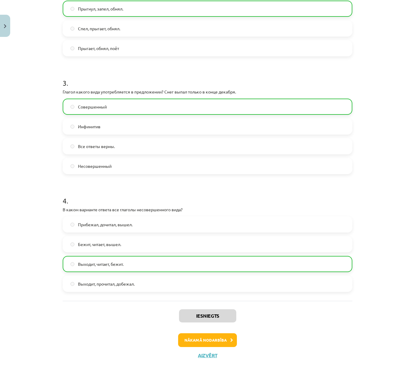
click at [210, 299] on button "Nākamā nodarbība" at bounding box center [207, 341] width 59 height 14
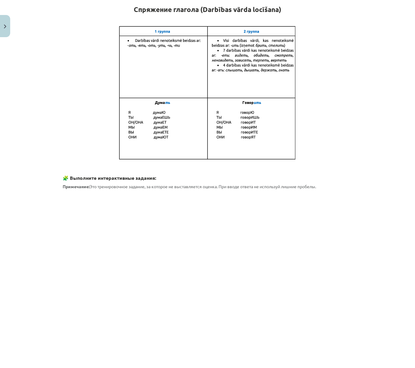
scroll to position [15, 0]
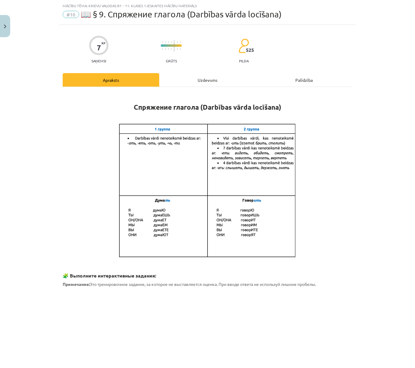
click at [7, 36] on button "Close" at bounding box center [5, 26] width 10 height 22
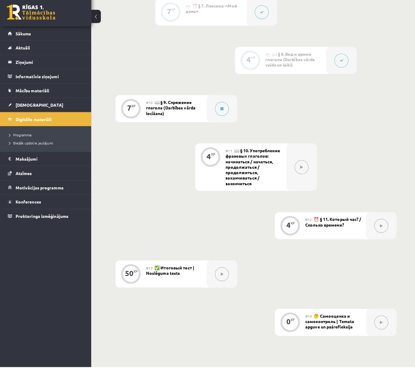
scroll to position [564, 0]
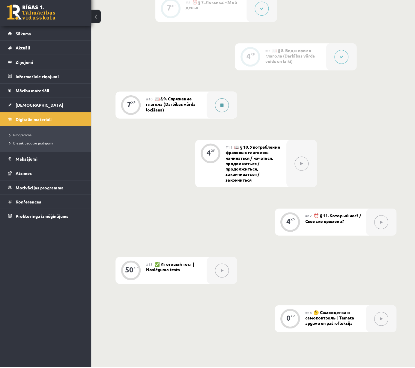
click at [219, 104] on button at bounding box center [219, 110] width 14 height 14
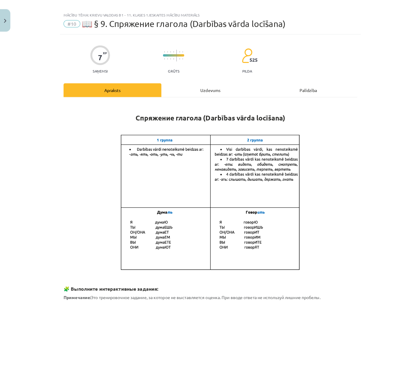
scroll to position [569, 0]
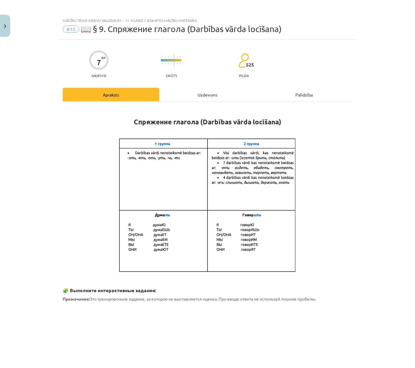
click at [219, 99] on div "Uzdevums" at bounding box center [207, 94] width 97 height 13
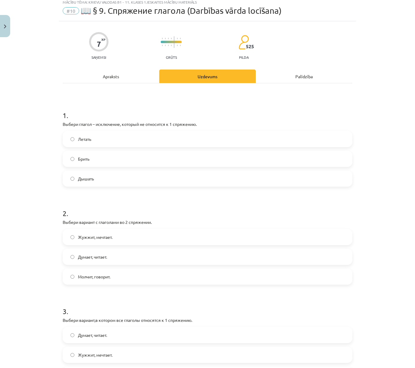
scroll to position [20, 0]
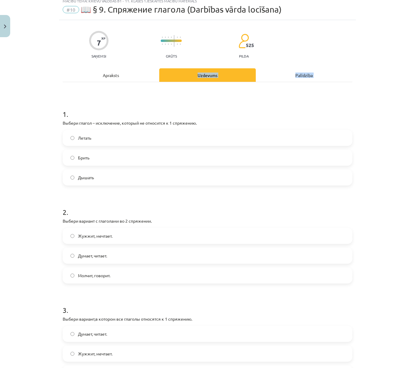
click at [129, 85] on div "Apraksts Uzdevums Palīdzība 1 . Выбери глагол – исключение, который не относитс…" at bounding box center [208, 278] width 290 height 420
click at [107, 71] on div "Apraksts" at bounding box center [111, 74] width 97 height 13
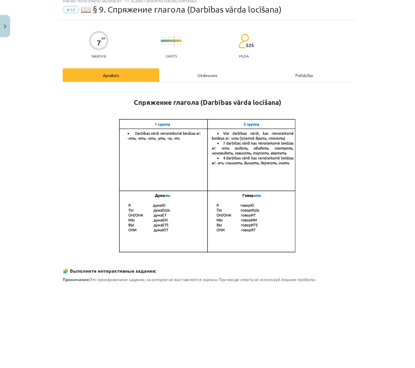
scroll to position [15, 0]
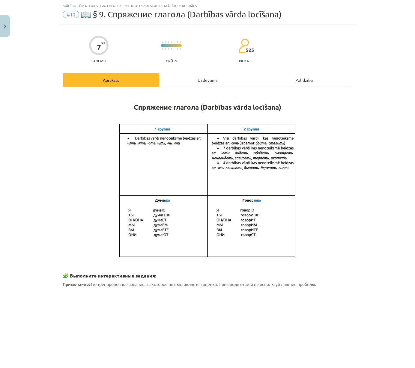
click at [224, 83] on div "Uzdevums" at bounding box center [207, 79] width 97 height 13
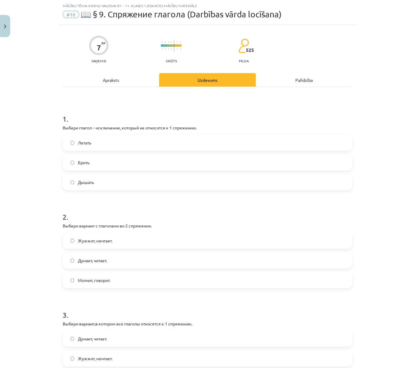
click at [118, 83] on div "Apraksts" at bounding box center [111, 79] width 97 height 13
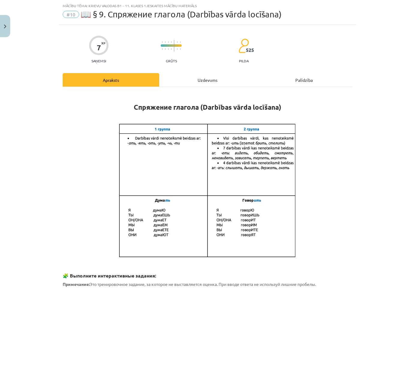
click at [144, 144] on img at bounding box center [208, 191] width 180 height 136
click at [234, 81] on div "Uzdevums" at bounding box center [207, 79] width 97 height 13
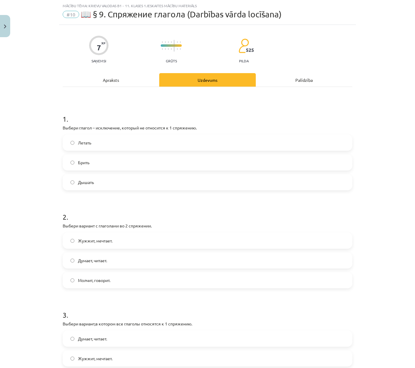
click at [114, 78] on div "Apraksts" at bounding box center [111, 79] width 97 height 13
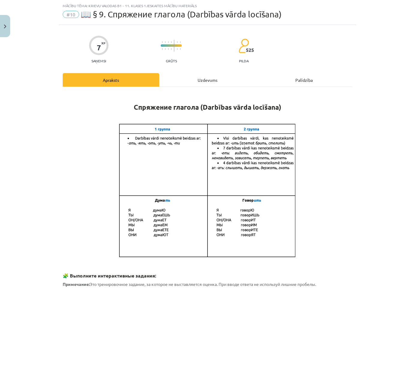
click at [180, 77] on div "Uzdevums" at bounding box center [207, 79] width 97 height 13
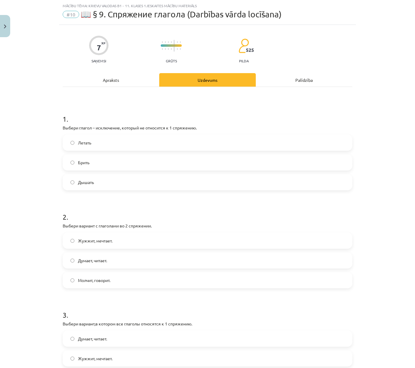
click at [102, 82] on div "Apraksts" at bounding box center [111, 79] width 97 height 13
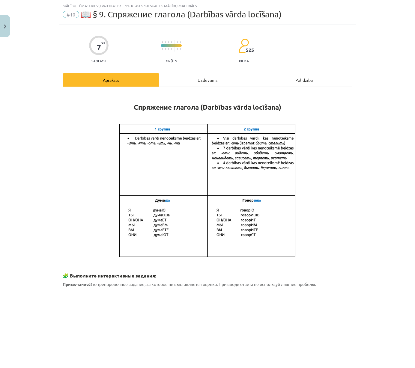
click at [194, 81] on div "Uzdevums" at bounding box center [207, 79] width 97 height 13
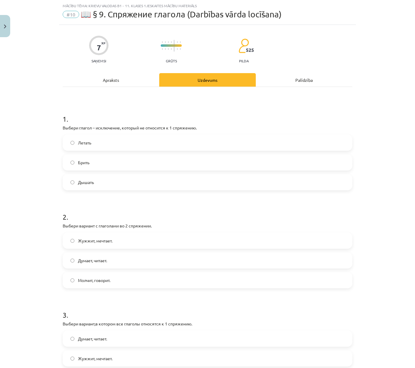
click at [96, 162] on label "Брить" at bounding box center [207, 162] width 288 height 15
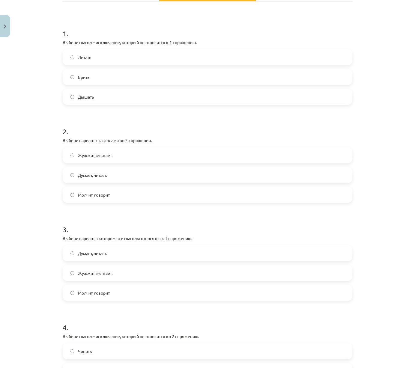
scroll to position [58, 0]
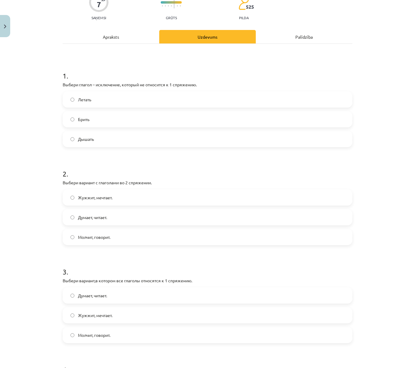
click at [141, 38] on div "Apraksts" at bounding box center [111, 36] width 97 height 13
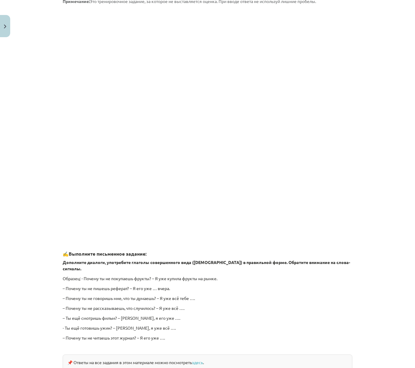
scroll to position [388, 0]
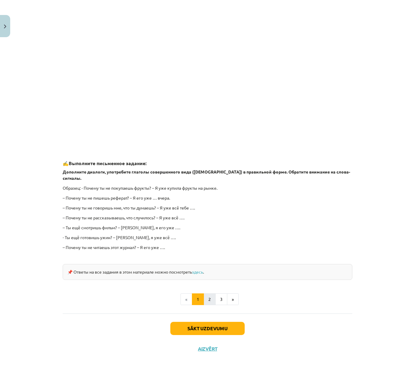
click at [205, 293] on button "2" at bounding box center [210, 299] width 12 height 12
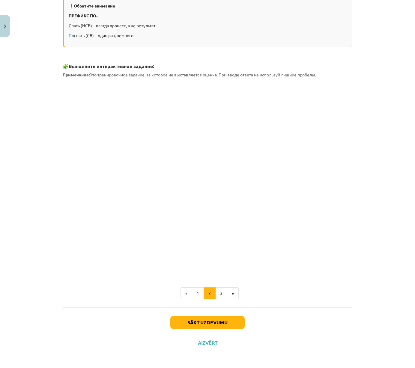
scroll to position [104, 0]
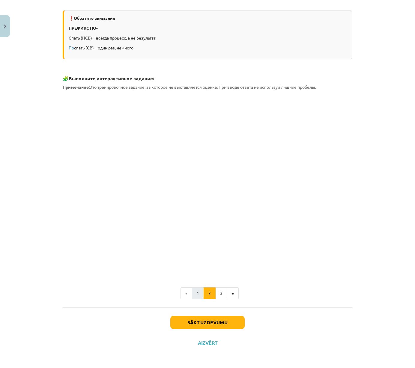
click at [192, 290] on button "1" at bounding box center [198, 293] width 12 height 12
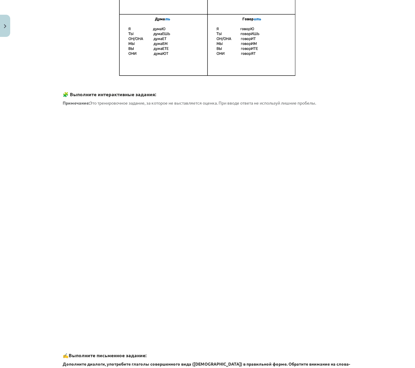
scroll to position [206, 0]
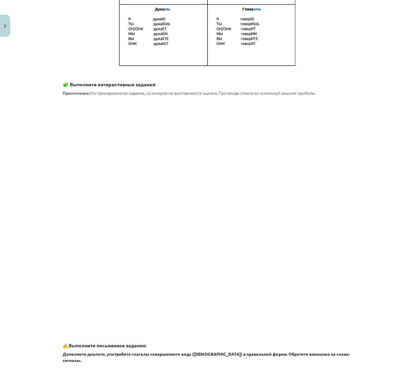
drag, startPoint x: 12, startPoint y: 367, endPoint x: 27, endPoint y: 171, distance: 197.2
click at [27, 171] on div "Mācību tēma: Krievu valodas b1 - 11. klases 1.ieskaites mācību materiāls #10 📖 …" at bounding box center [207, 184] width 415 height 368
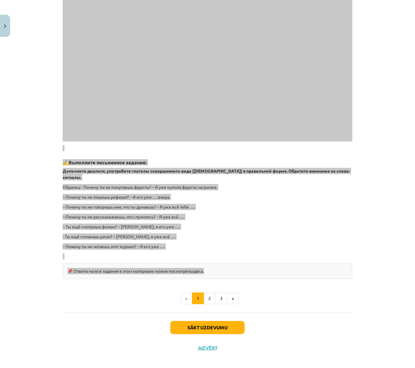
scroll to position [391, 0]
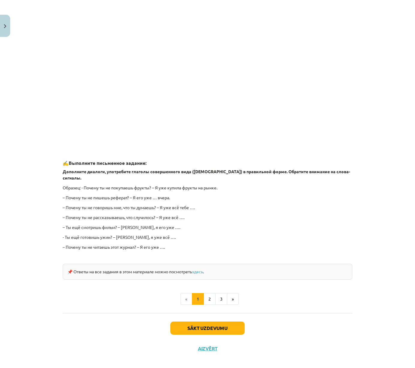
drag, startPoint x: 198, startPoint y: 75, endPoint x: 124, endPoint y: 291, distance: 228.1
click at [124, 293] on ul "« 1 2 3 »" at bounding box center [208, 299] width 290 height 12
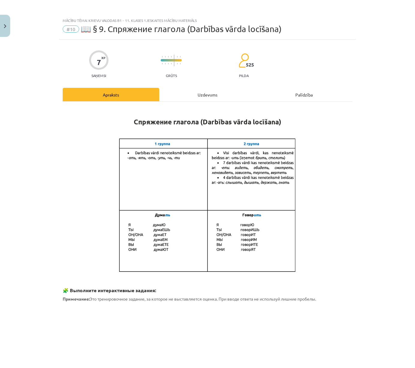
scroll to position [0, 0]
click at [205, 91] on div "Uzdevums" at bounding box center [207, 94] width 97 height 13
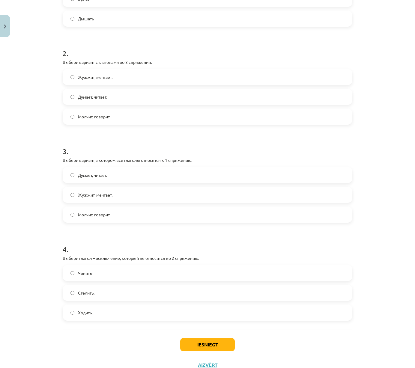
scroll to position [177, 0]
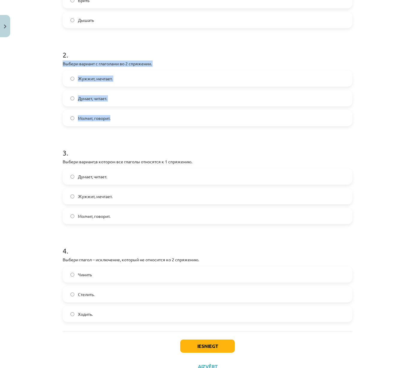
drag, startPoint x: 63, startPoint y: 62, endPoint x: 115, endPoint y: 122, distance: 79.2
click at [116, 122] on div "2 . Выбери вариант с глаголами во 2 спряжении. Жужжит, мечтает. Думает, читает.…" at bounding box center [208, 83] width 290 height 86
click at [115, 122] on label "Молчит, говорит." at bounding box center [207, 118] width 288 height 15
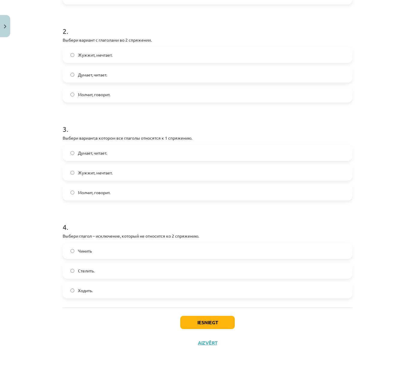
scroll to position [202, 0]
click at [97, 152] on span "Думает, читает." at bounding box center [92, 153] width 29 height 6
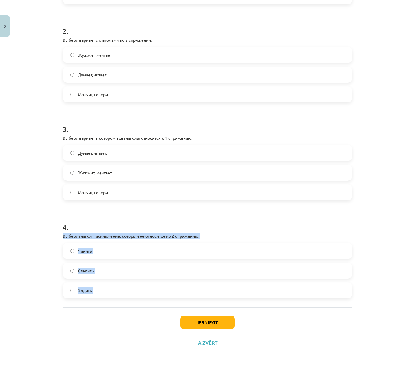
drag, startPoint x: 64, startPoint y: 235, endPoint x: 112, endPoint y: 296, distance: 78.1
click at [112, 298] on div "1 . Выбери глагол – исключение, который не относится к 1 спряжению. Летать Брит…" at bounding box center [208, 104] width 290 height 406
copy div "Выбери глагол – исключение, который не относится ко 2 спряжению. Чинить Стелить…"
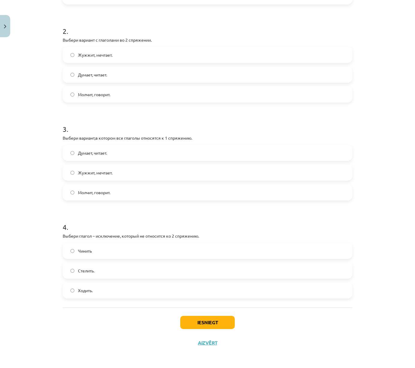
click at [110, 293] on label "Ходить." at bounding box center [207, 290] width 288 height 15
click at [218, 299] on button "Iesniegt" at bounding box center [207, 322] width 55 height 13
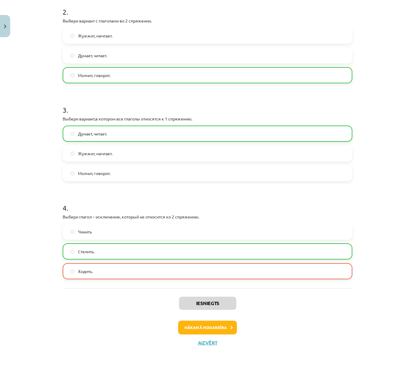
click at [220, 299] on button "Nākamā nodarbība" at bounding box center [207, 328] width 59 height 14
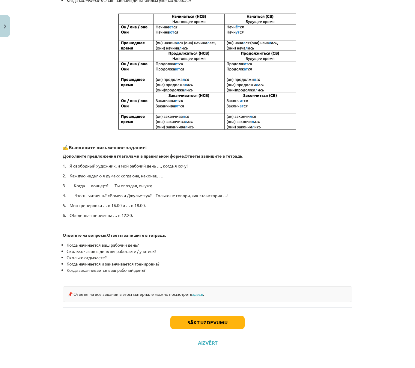
click at [221, 299] on button "Sākt uzdevumu" at bounding box center [207, 322] width 74 height 13
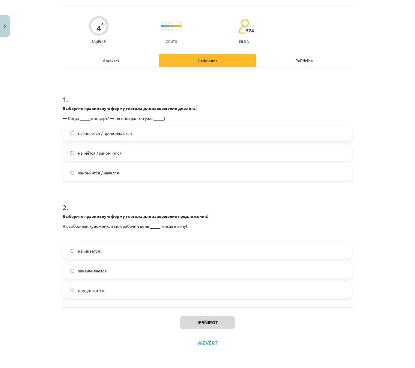
click at [161, 153] on label "начнётся / закончился" at bounding box center [207, 152] width 288 height 15
click at [123, 252] on label "начинается" at bounding box center [207, 250] width 288 height 15
click at [189, 299] on button "Iesniegt" at bounding box center [207, 322] width 55 height 13
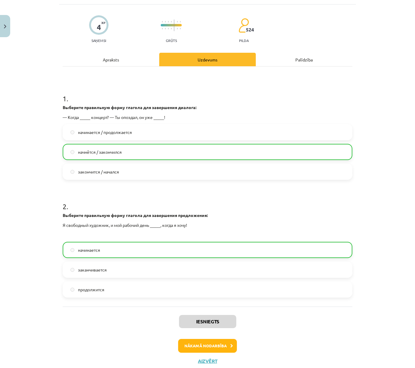
click at [190, 299] on button "Nākamā nodarbība" at bounding box center [207, 346] width 59 height 14
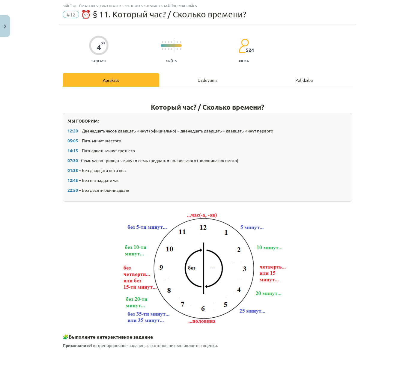
click at [216, 78] on div "Uzdevums" at bounding box center [207, 79] width 97 height 13
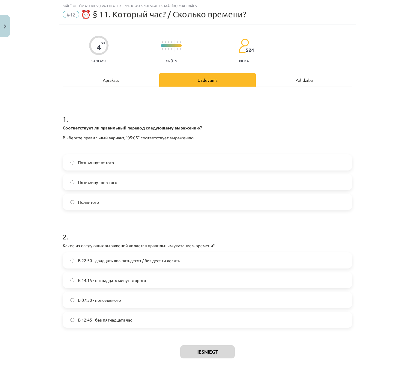
click at [134, 184] on label "Пять минут шестого" at bounding box center [207, 182] width 288 height 15
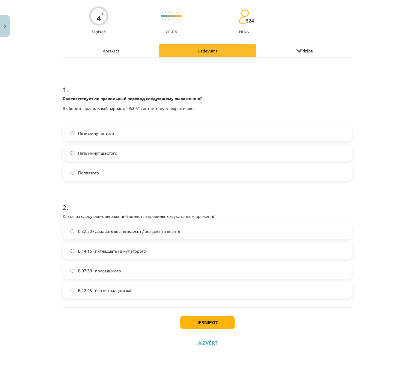
scroll to position [45, 0]
click at [94, 287] on span "В 12:45 - без пятнадцати час" at bounding box center [105, 290] width 54 height 6
click at [205, 299] on button "Iesniegt" at bounding box center [207, 322] width 55 height 13
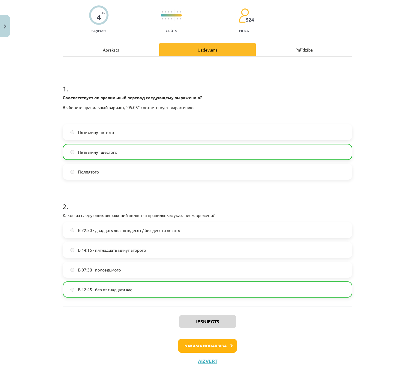
click at [198, 299] on button "Nākamā nodarbība" at bounding box center [207, 346] width 59 height 14
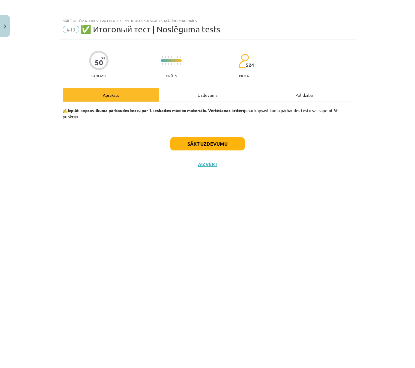
click at [216, 98] on div "Uzdevums" at bounding box center [207, 94] width 97 height 13
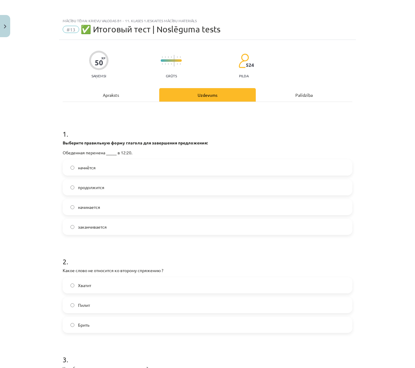
scroll to position [0, 0]
click at [153, 165] on label "начнётся" at bounding box center [207, 167] width 288 height 15
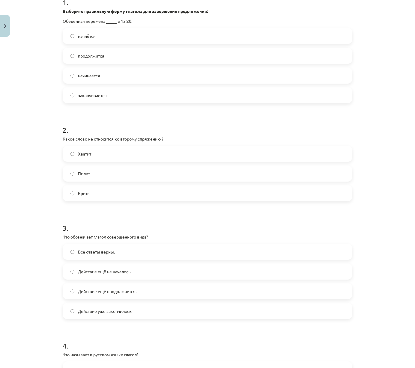
scroll to position [133, 0]
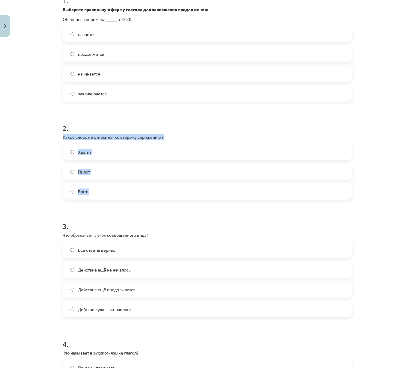
drag, startPoint x: 63, startPoint y: 138, endPoint x: 102, endPoint y: 192, distance: 66.6
click at [103, 192] on div "2 . Какое слово не относится ко второму спряжению ? Хватит Пилит Брить" at bounding box center [208, 157] width 290 height 86
click at [102, 192] on label "Брить" at bounding box center [207, 191] width 288 height 15
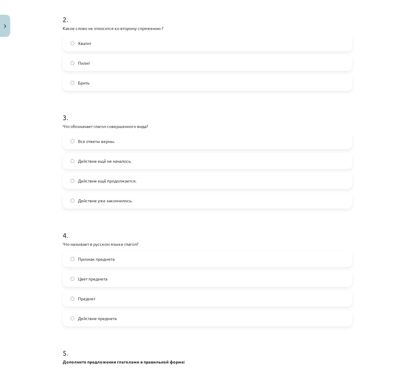
scroll to position [242, 0]
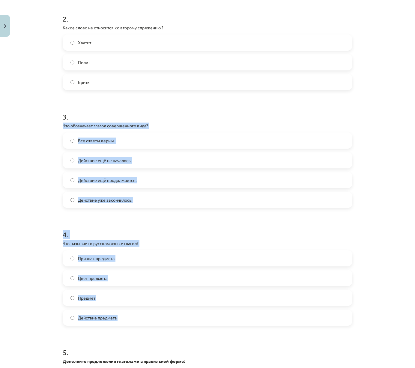
drag, startPoint x: 62, startPoint y: 124, endPoint x: 141, endPoint y: 340, distance: 229.5
copy form "Что обозначает глагол совершенного вида? Все ответы верны. Действие ещё не нача…"
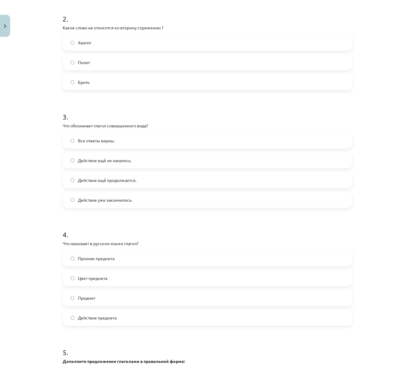
click at [23, 288] on div "Mācību tēma: Krievu valodas b1 - 11. klases 1.ieskaites mācību materiāls #13 ✅ …" at bounding box center [207, 184] width 415 height 368
click at [94, 204] on label "Действие уже закончилось." at bounding box center [207, 200] width 288 height 15
click at [97, 256] on span "Признак предмета" at bounding box center [96, 259] width 37 height 6
click at [92, 299] on span "Действие предмета" at bounding box center [97, 318] width 39 height 6
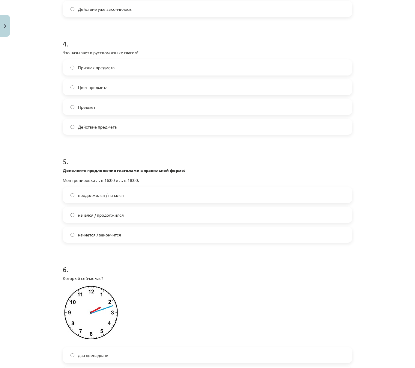
scroll to position [443, 0]
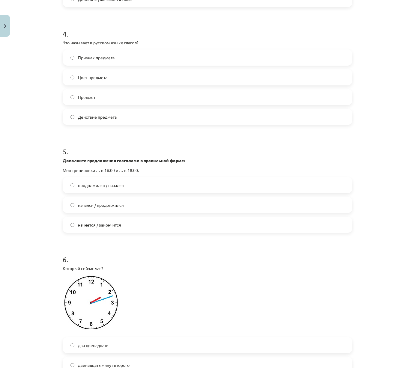
click at [142, 217] on div "начнется / закончится" at bounding box center [208, 225] width 290 height 16
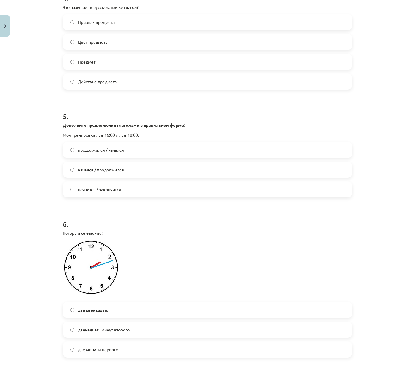
scroll to position [479, 0]
click at [150, 181] on div "начнется / закончится" at bounding box center [208, 189] width 290 height 16
click at [150, 191] on label "начнется / закончится" at bounding box center [207, 189] width 288 height 15
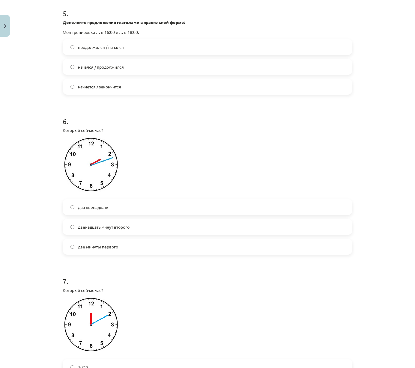
scroll to position [588, 0]
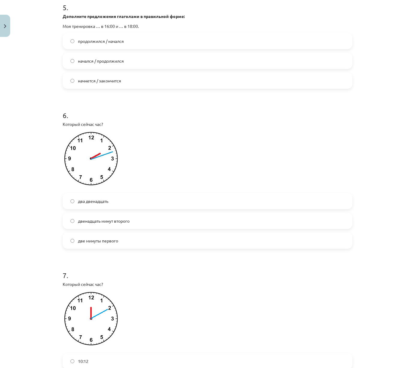
click at [99, 221] on span "двенадцать минут второго" at bounding box center [104, 221] width 52 height 6
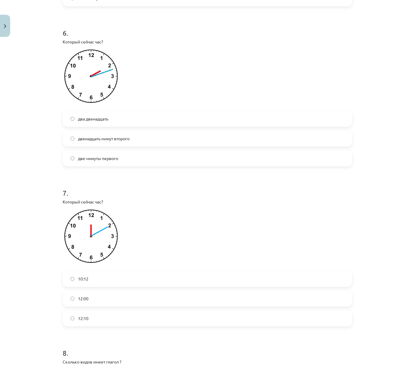
scroll to position [670, 0]
click at [132, 122] on label "два двенадцать" at bounding box center [207, 118] width 288 height 15
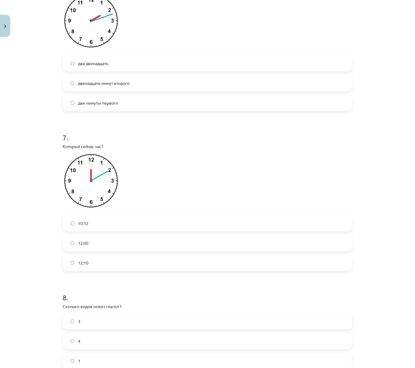
scroll to position [729, 0]
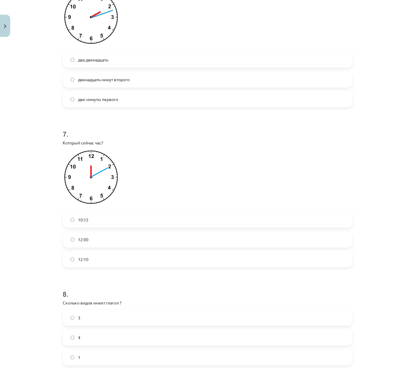
click at [82, 263] on label "12:10" at bounding box center [207, 259] width 288 height 15
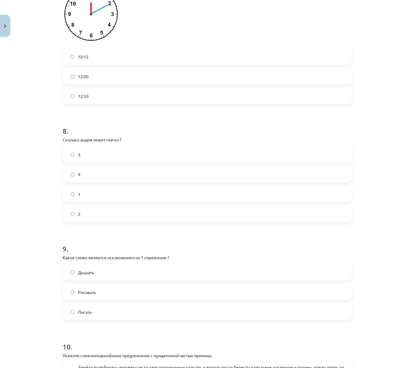
scroll to position [892, 0]
click at [112, 153] on label "3" at bounding box center [207, 154] width 288 height 15
click at [88, 218] on label "2" at bounding box center [207, 214] width 288 height 15
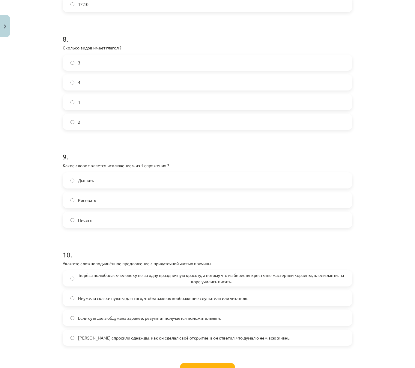
scroll to position [986, 0]
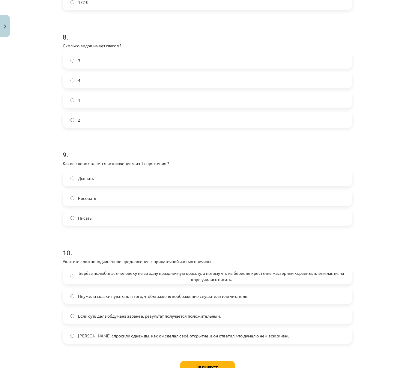
click at [148, 61] on label "3" at bounding box center [207, 60] width 288 height 15
drag, startPoint x: 61, startPoint y: 166, endPoint x: 105, endPoint y: 234, distance: 80.8
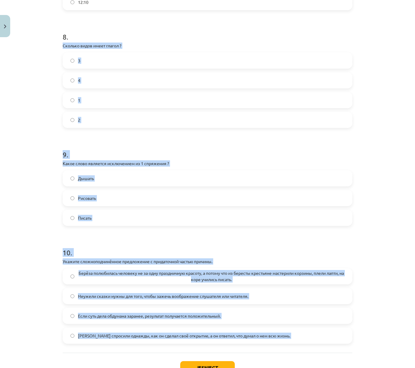
drag, startPoint x: 61, startPoint y: 42, endPoint x: 279, endPoint y: 355, distance: 381.8
copy form "Сколько видов имеет глагол ? 3 4 1 2 9 . Какое слово является исключением из 1 …"
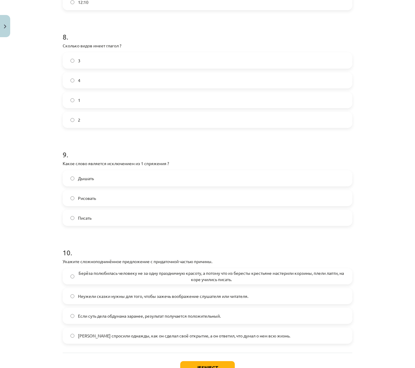
click at [25, 299] on div "Mācību tēma: Krievu valodas b1 - 11. klases 1.ieskaites mācību materiāls #13 ✅ …" at bounding box center [207, 184] width 415 height 368
click at [103, 118] on label "2" at bounding box center [207, 119] width 288 height 15
click at [90, 181] on span "Дышать" at bounding box center [86, 178] width 16 height 6
click at [155, 281] on span "Берёза полюбилась человеку не за одну праздничную красоту, а потому что из бере…" at bounding box center [211, 276] width 266 height 13
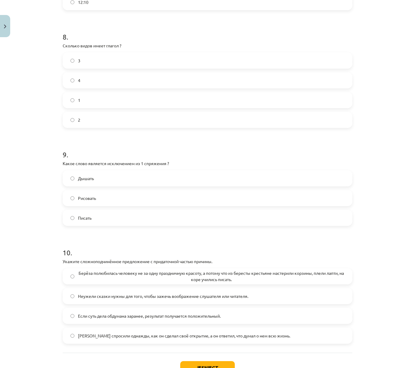
click at [192, 299] on button "Iesniegt" at bounding box center [207, 367] width 55 height 13
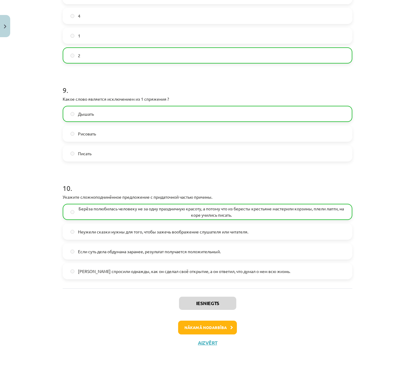
scroll to position [1052, 0]
click at [195, 299] on button "Nākamā nodarbība" at bounding box center [207, 328] width 59 height 14
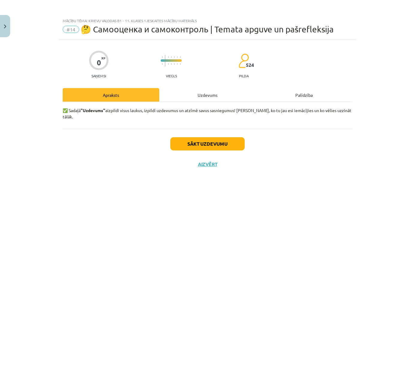
click at [215, 95] on div "Uzdevums" at bounding box center [207, 94] width 97 height 13
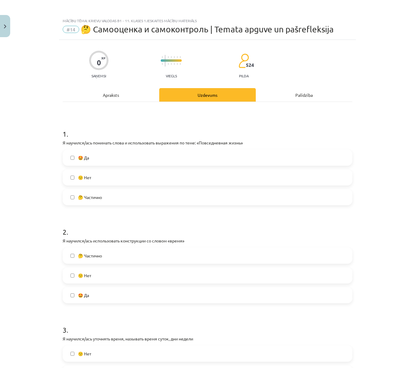
click at [121, 155] on label "🤩 Да" at bounding box center [207, 157] width 288 height 15
click at [95, 299] on label "🤩 Да" at bounding box center [207, 295] width 288 height 15
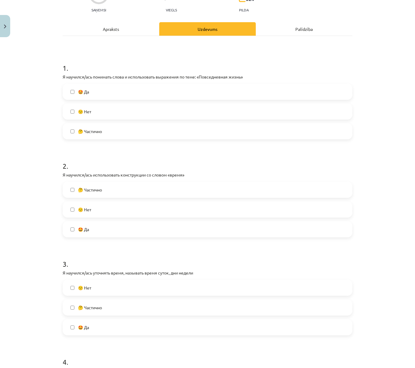
click at [91, 299] on label "🤩 Да" at bounding box center [207, 327] width 288 height 15
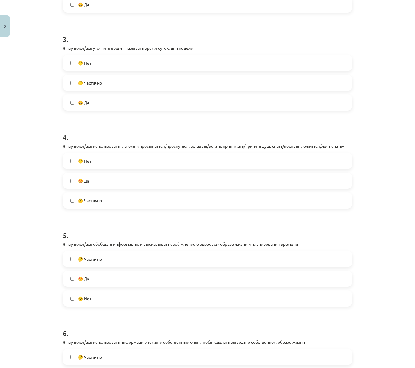
scroll to position [296, 0]
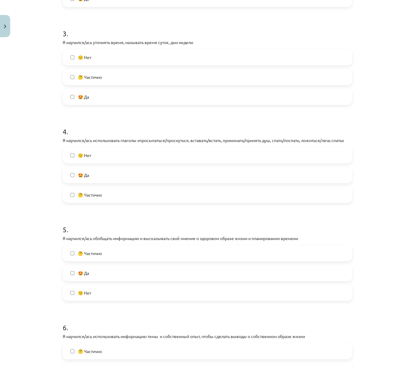
click at [172, 173] on label "🤩 Да" at bounding box center [207, 175] width 288 height 15
click at [125, 278] on label "🤩 Да" at bounding box center [207, 273] width 288 height 15
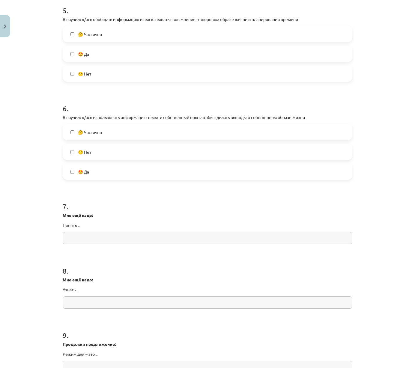
scroll to position [525, 0]
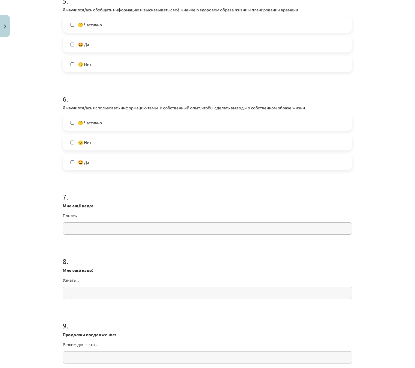
click at [147, 165] on label "🤩 Да" at bounding box center [207, 162] width 288 height 15
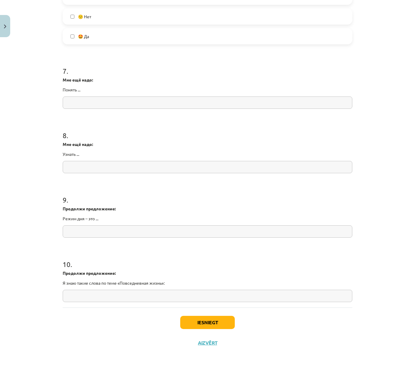
scroll to position [652, 0]
click at [211, 299] on button "Iesniegt" at bounding box center [207, 322] width 55 height 13
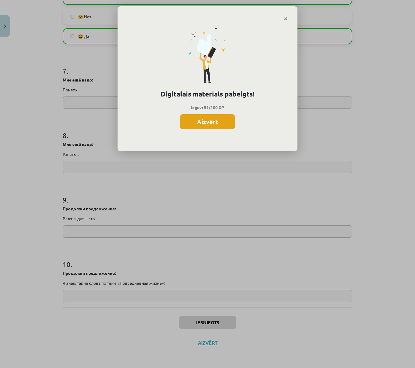
click at [210, 118] on button "Aizvērt" at bounding box center [207, 121] width 55 height 15
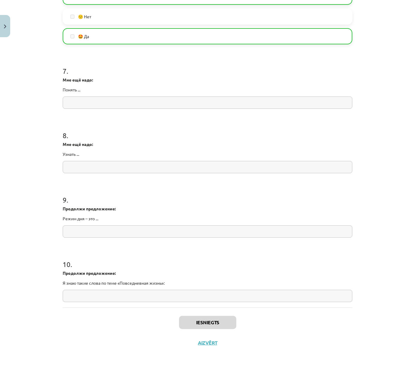
click at [201, 299] on button "Aizvērt" at bounding box center [207, 343] width 23 height 6
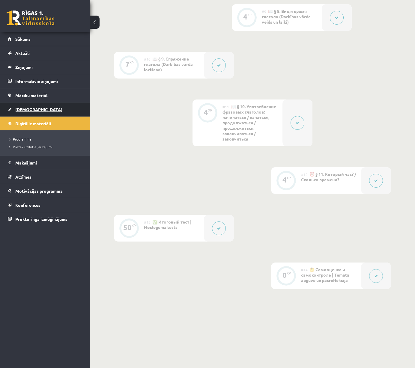
click at [48, 105] on link "[DEMOGRAPHIC_DATA]" at bounding box center [45, 110] width 75 height 14
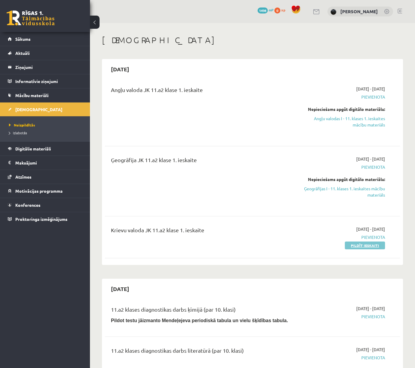
click at [355, 243] on link "Pildīt ieskaiti" at bounding box center [365, 246] width 40 height 8
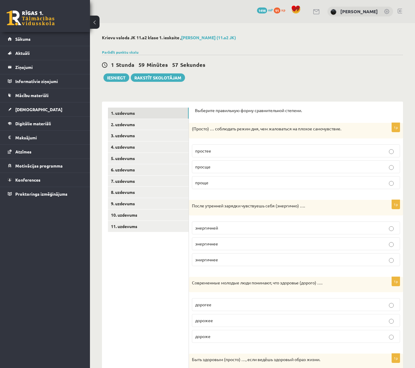
click at [264, 187] on label "проще" at bounding box center [296, 182] width 208 height 13
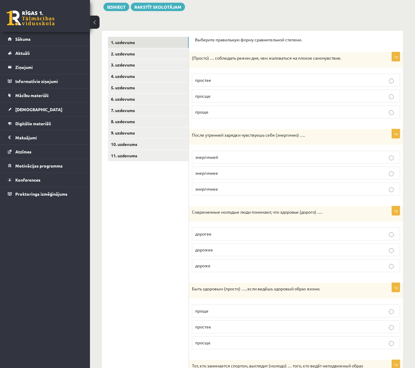
scroll to position [70, 0]
click at [259, 173] on p "энергичнее" at bounding box center [295, 174] width 201 height 6
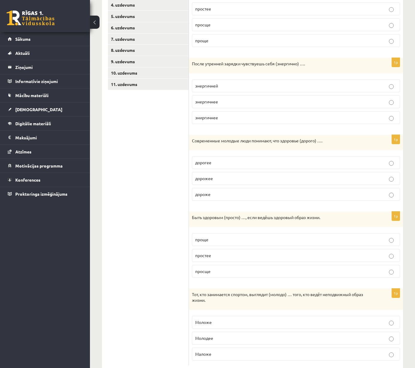
scroll to position [141, 0]
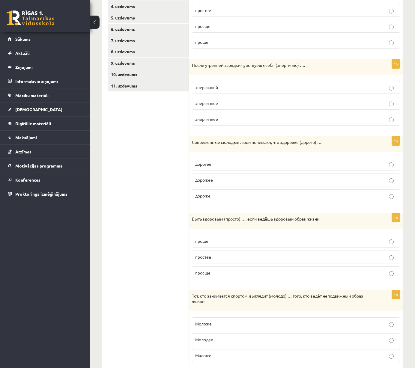
click at [241, 195] on p "дороже" at bounding box center [295, 196] width 201 height 6
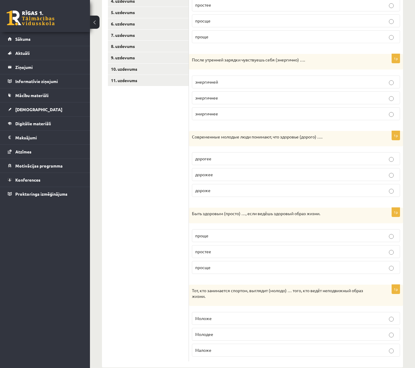
scroll to position [145, 0]
click at [217, 239] on label "проще" at bounding box center [296, 236] width 208 height 13
click at [213, 320] on p "Моложе" at bounding box center [295, 319] width 201 height 6
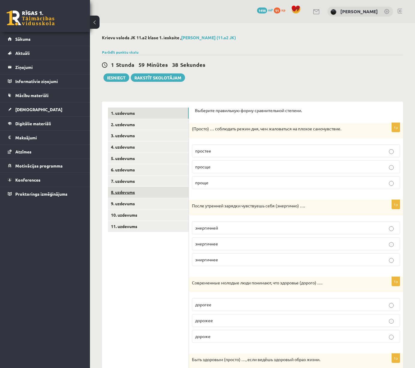
scroll to position [0, 0]
click at [178, 123] on link "2. uzdevums" at bounding box center [148, 124] width 81 height 11
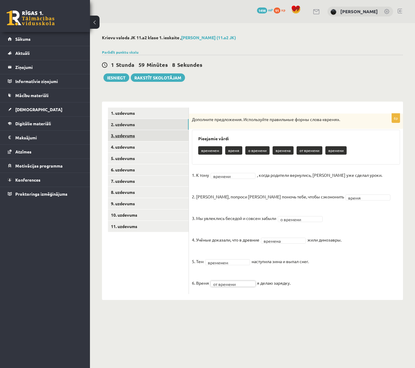
click at [147, 136] on link "3. uzdevums" at bounding box center [148, 135] width 81 height 11
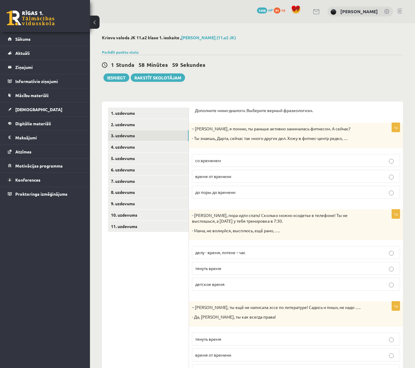
click at [225, 178] on span "время от времени" at bounding box center [213, 176] width 36 height 5
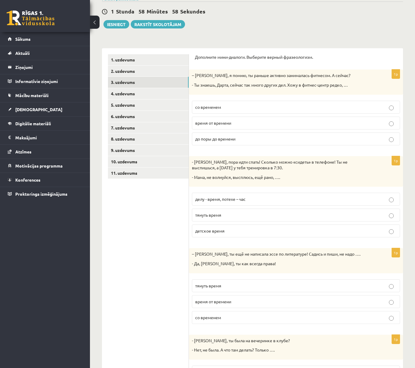
scroll to position [68, 0]
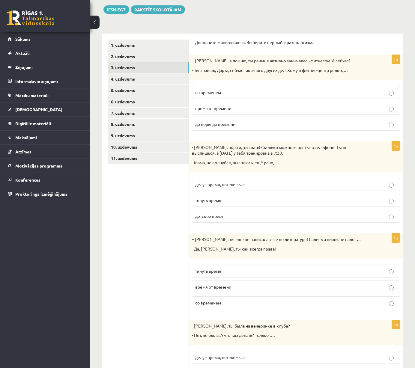
click at [228, 219] on label "детское время" at bounding box center [296, 216] width 208 height 13
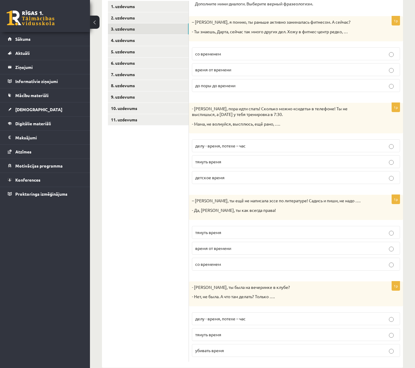
scroll to position [106, 0]
click at [226, 231] on p "тянуть время" at bounding box center [295, 233] width 201 height 6
click at [197, 354] on label "убивать время" at bounding box center [296, 351] width 208 height 13
click at [182, 35] on link "4. uzdevums" at bounding box center [148, 40] width 81 height 11
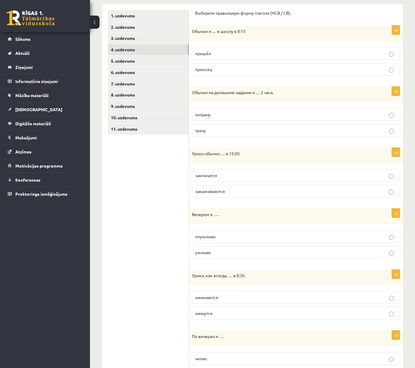
scroll to position [99, 0]
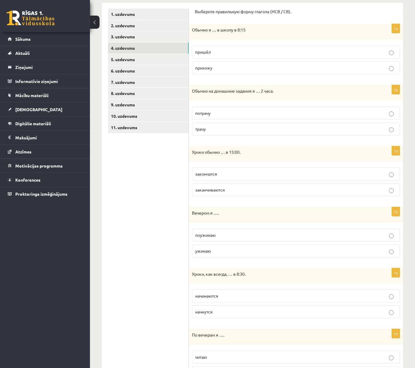
click at [221, 68] on p "прихожу" at bounding box center [295, 68] width 201 height 6
click at [212, 129] on p "трачу" at bounding box center [295, 129] width 201 height 6
click at [205, 194] on label "заканчиваются" at bounding box center [296, 189] width 208 height 13
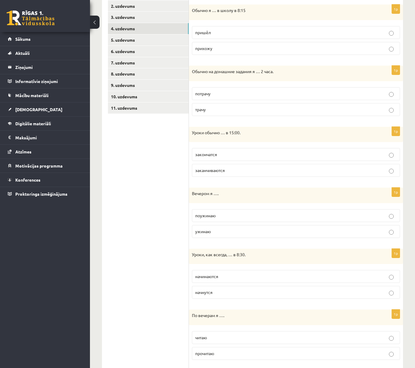
scroll to position [165, 0]
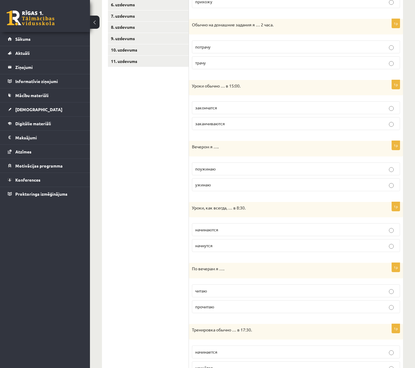
click at [223, 186] on p "ужинаю" at bounding box center [295, 185] width 201 height 6
click at [211, 233] on label "начинаются" at bounding box center [296, 229] width 208 height 13
click at [214, 248] on label "начнутся" at bounding box center [296, 245] width 208 height 13
click at [225, 227] on p "начинаются" at bounding box center [295, 230] width 201 height 6
click at [211, 294] on label "читаю" at bounding box center [296, 290] width 208 height 13
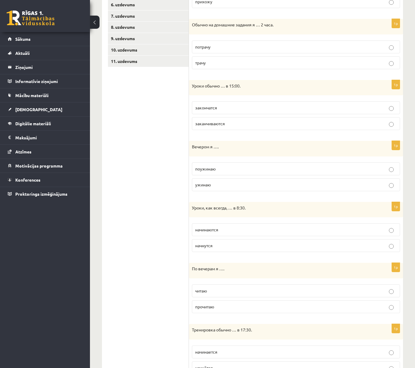
click at [212, 352] on span "начинается" at bounding box center [206, 351] width 22 height 5
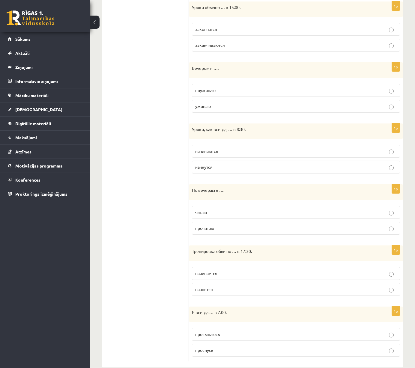
scroll to position [243, 0]
click at [225, 332] on p "просыпаюсь" at bounding box center [295, 335] width 201 height 6
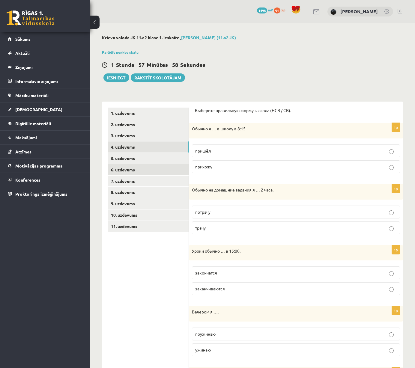
scroll to position [0, 0]
click at [176, 155] on link "5. uzdevums" at bounding box center [148, 158] width 81 height 11
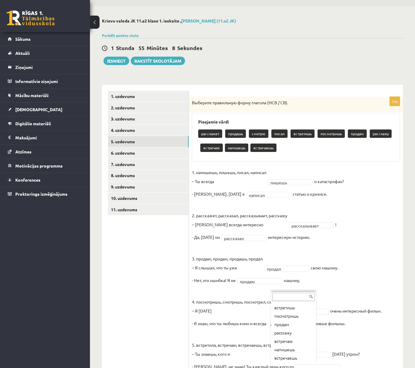
scroll to position [41, 0]
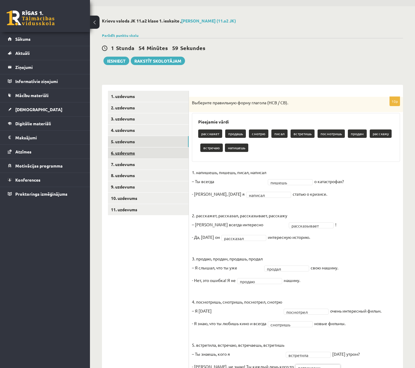
click at [175, 153] on link "6. uzdevums" at bounding box center [148, 152] width 81 height 11
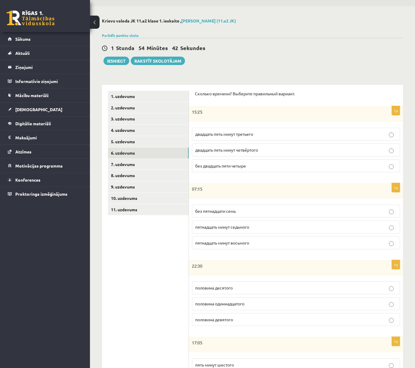
click at [224, 242] on span "пятнадцать минут восьмого" at bounding box center [222, 242] width 54 height 5
click at [245, 138] on label "двадцать пять минут третьего" at bounding box center [296, 134] width 208 height 13
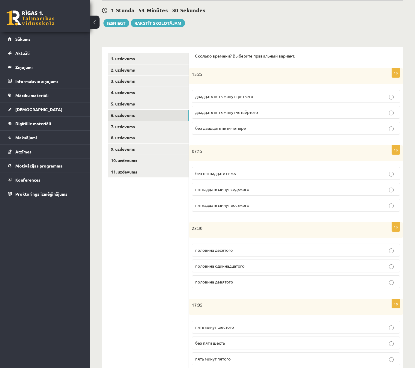
scroll to position [60, 0]
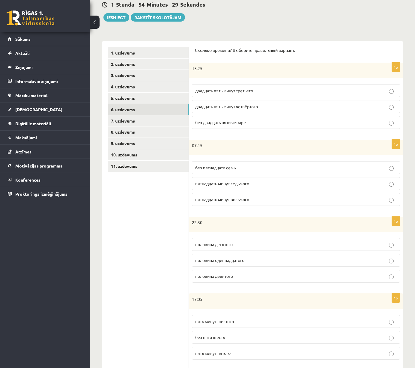
click at [241, 185] on p "пятнадцать минут седьмого" at bounding box center [295, 183] width 201 height 6
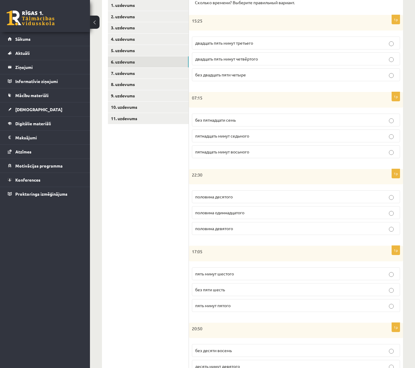
scroll to position [129, 0]
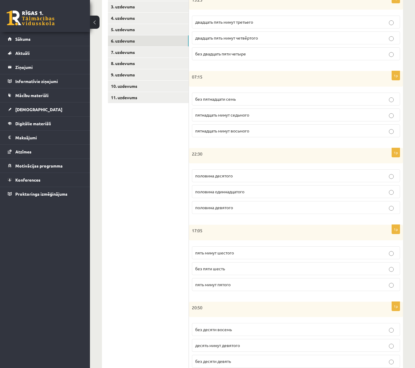
click at [255, 193] on p "половина одиннадцатого" at bounding box center [295, 192] width 201 height 6
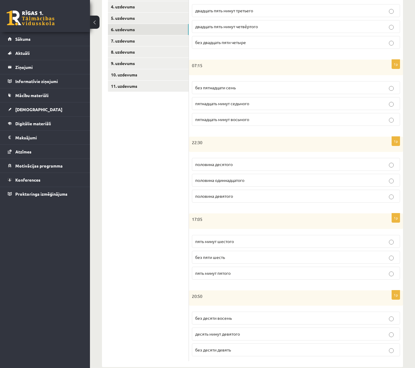
scroll to position [140, 0]
click at [229, 275] on p "пять минут пятого" at bounding box center [295, 274] width 201 height 6
click at [222, 350] on span "без десяти девять" at bounding box center [213, 350] width 36 height 5
click at [146, 39] on link "7. uzdevums" at bounding box center [148, 41] width 81 height 11
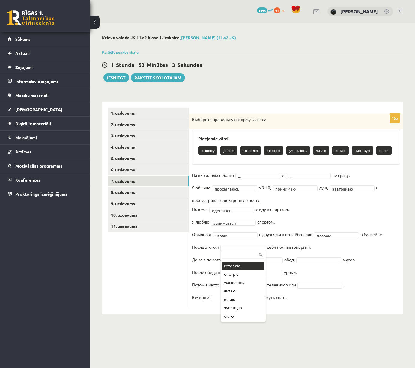
scroll to position [24, 0]
click at [266, 263] on fieldset "**********" at bounding box center [296, 238] width 208 height 135
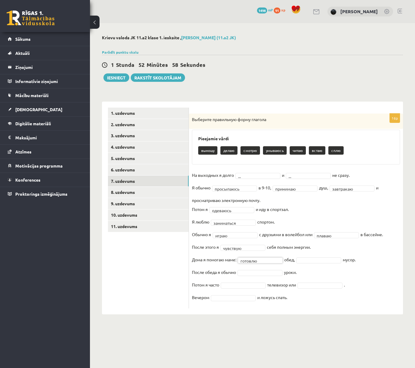
click at [313, 256] on fieldset "**********" at bounding box center [296, 238] width 208 height 135
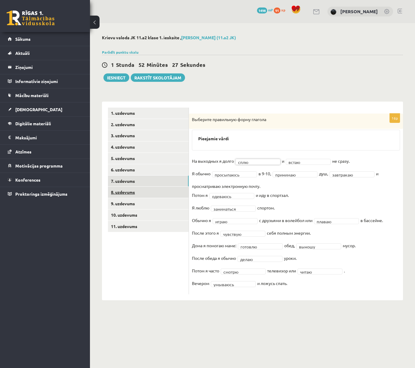
click at [161, 192] on link "8. uzdevums" at bounding box center [148, 192] width 81 height 11
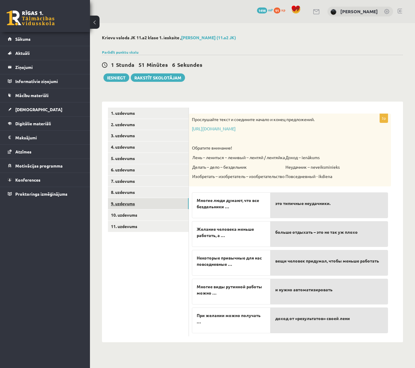
click at [160, 204] on link "9. uzdevums" at bounding box center [148, 203] width 81 height 11
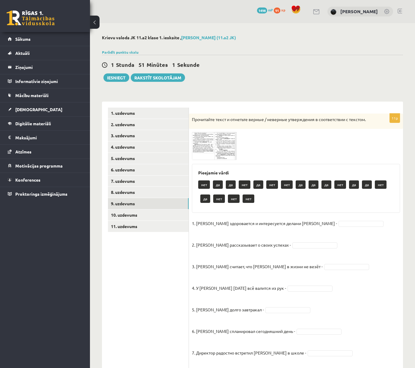
click at [205, 144] on img at bounding box center [214, 146] width 45 height 28
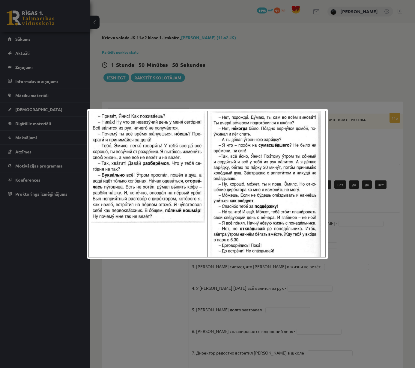
click at [378, 147] on div at bounding box center [207, 184] width 415 height 368
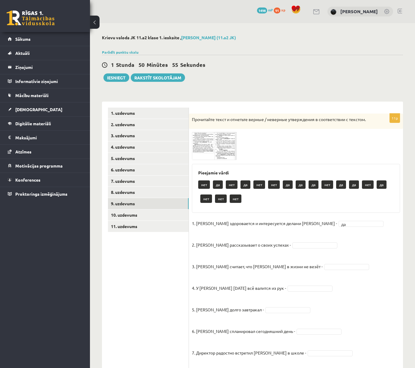
click at [205, 142] on img at bounding box center [214, 146] width 45 height 28
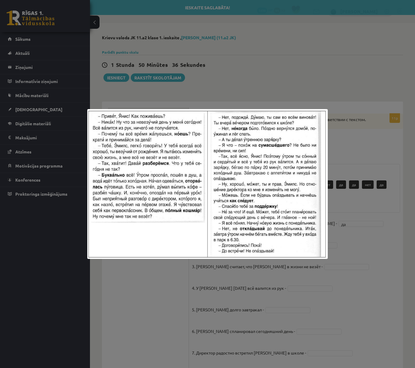
click at [346, 141] on div at bounding box center [207, 184] width 415 height 368
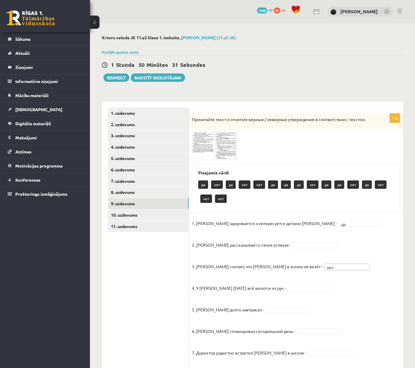
click at [213, 161] on div "11p Прочитайте текст и отметьте верные / неверные утверждения в соответствии с …" at bounding box center [296, 287] width 214 height 346
click at [206, 156] on img at bounding box center [214, 146] width 45 height 28
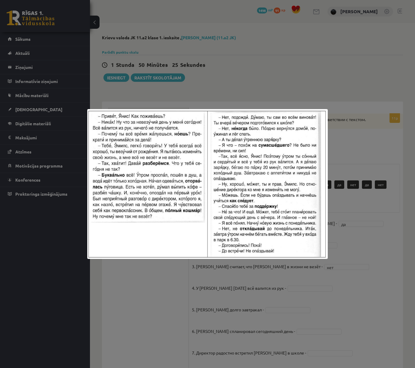
click at [367, 150] on div at bounding box center [207, 184] width 415 height 368
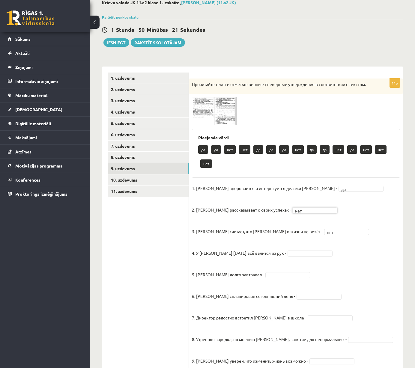
scroll to position [41, 0]
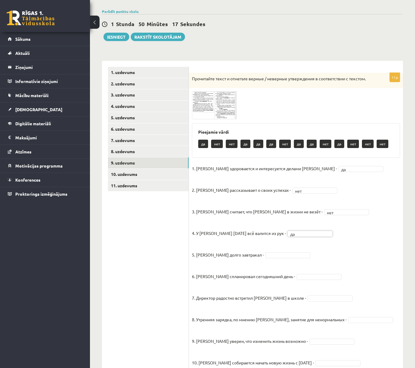
click at [208, 118] on img at bounding box center [214, 105] width 45 height 28
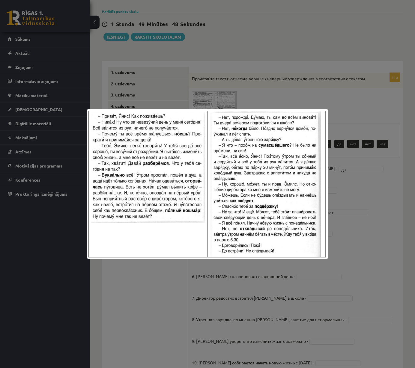
click at [350, 161] on div at bounding box center [207, 184] width 415 height 368
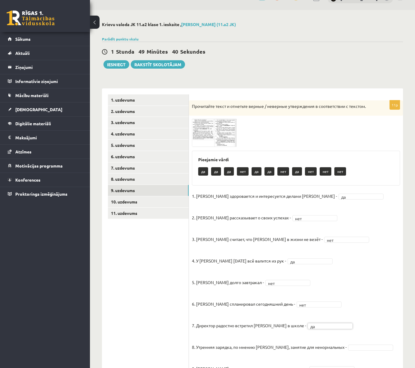
scroll to position [0, 0]
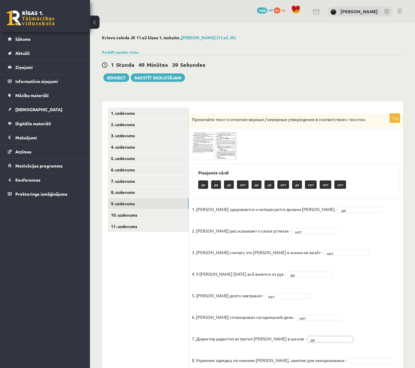
click at [298, 335] on fieldset "1. Эмилс здоровается и интересуется делами Яниса - да ** 2. Янис рассказывает о…" at bounding box center [296, 323] width 208 height 237
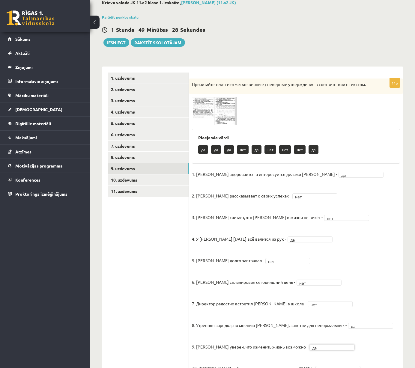
scroll to position [37, 0]
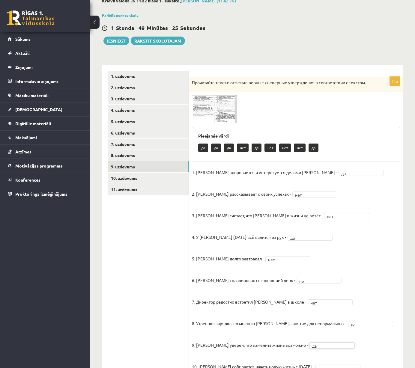
click at [199, 121] on img at bounding box center [214, 109] width 45 height 28
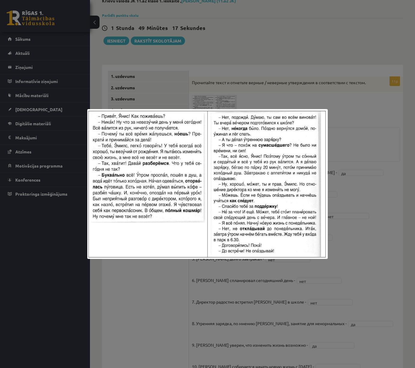
click at [380, 191] on div at bounding box center [207, 184] width 415 height 368
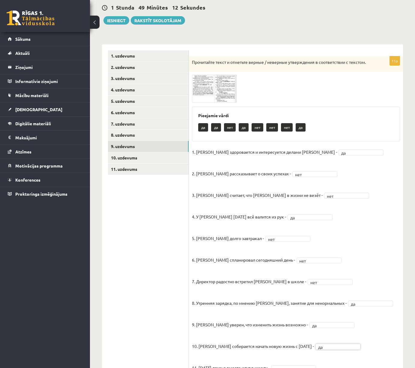
scroll to position [57, 0]
click at [194, 99] on img at bounding box center [214, 89] width 45 height 28
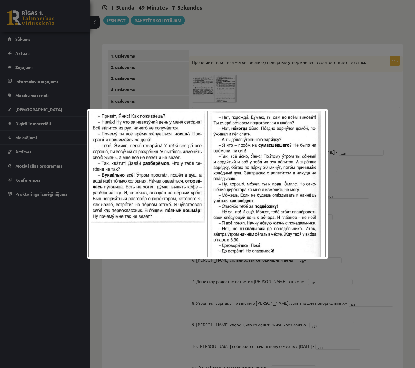
click at [351, 192] on div at bounding box center [207, 184] width 415 height 368
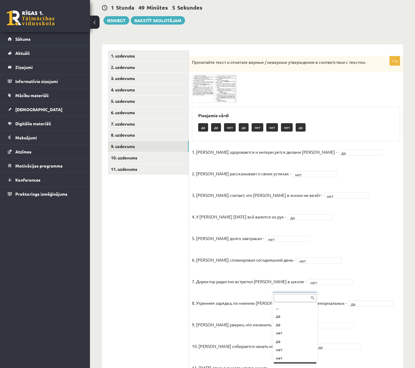
scroll to position [7, 0]
click at [212, 101] on img at bounding box center [214, 89] width 45 height 28
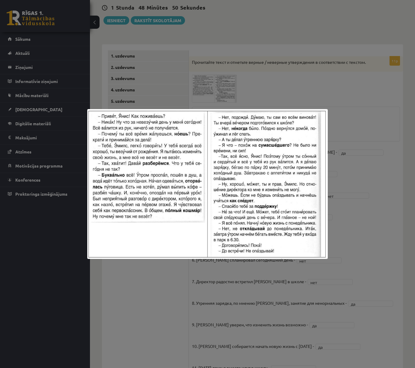
click at [367, 165] on div at bounding box center [207, 184] width 415 height 368
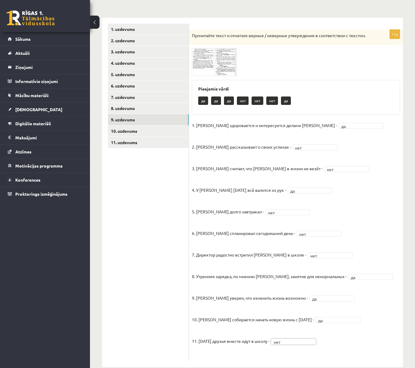
scroll to position [84, 0]
click at [179, 126] on link "10. uzdevums" at bounding box center [148, 131] width 81 height 11
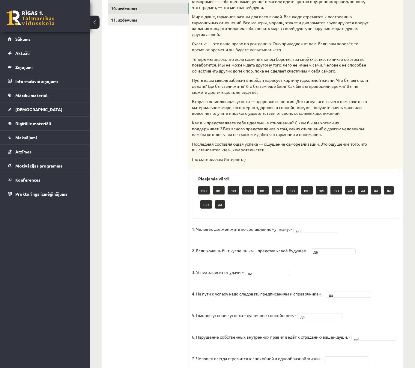
scroll to position [391, 0]
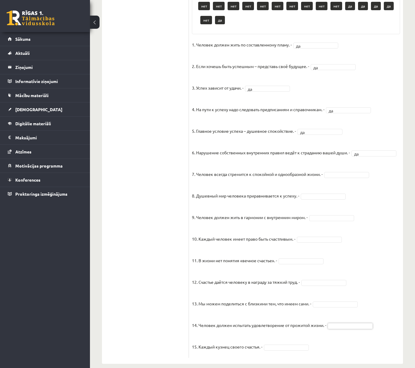
click at [351, 180] on fieldset "1. Человек должен жить по составленному плану. - да ** 2. Если хочешь быть успе…" at bounding box center [296, 197] width 208 height 315
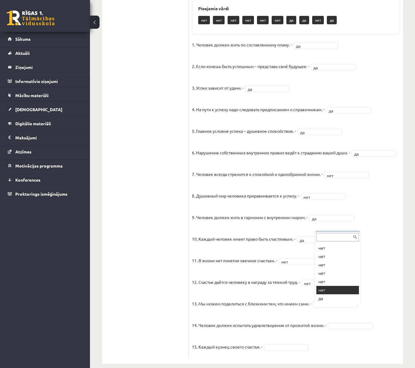
scroll to position [376, 0]
click at [331, 303] on div "... нет нет нет нет нет нет да да нет да" at bounding box center [337, 268] width 45 height 72
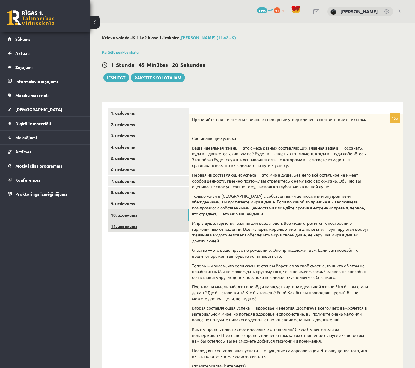
scroll to position [0, 0]
click at [182, 225] on link "11. uzdevums" at bounding box center [148, 226] width 81 height 11
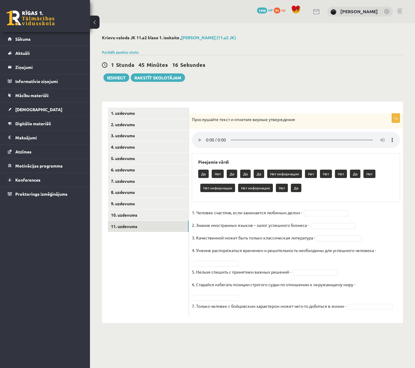
click at [207, 138] on audio at bounding box center [296, 140] width 208 height 16
click at [211, 139] on audio at bounding box center [296, 140] width 208 height 16
click at [310, 209] on fieldset "1. Человек счастлив, если занимается любимым делом - 2. Знание иностранных язык…" at bounding box center [296, 261] width 208 height 106
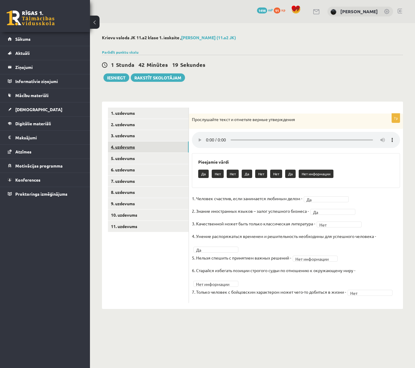
click at [165, 148] on link "4. uzdevums" at bounding box center [148, 146] width 81 height 11
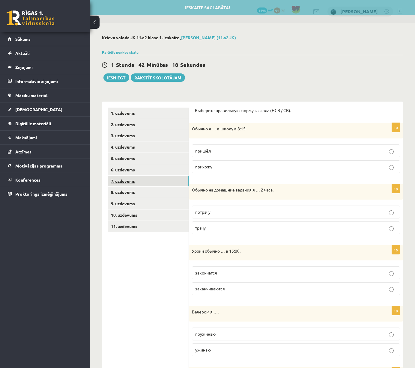
click at [168, 181] on link "7. uzdevums" at bounding box center [148, 181] width 81 height 11
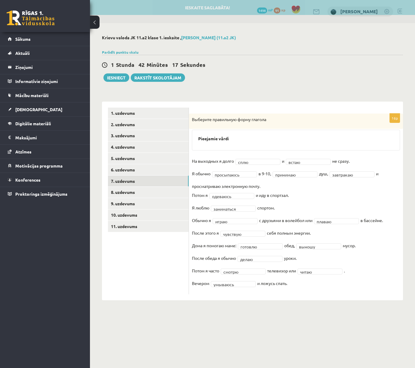
click at [163, 129] on ul "1. uzdevums 2. uzdevums 3. uzdevums 4. uzdevums 5. uzdevums 6. uzdevums 7. uzde…" at bounding box center [148, 201] width 81 height 187
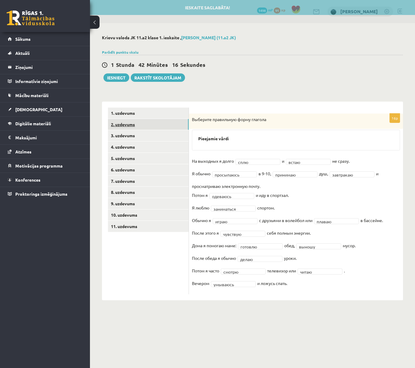
click at [164, 127] on link "2. uzdevums" at bounding box center [148, 124] width 81 height 11
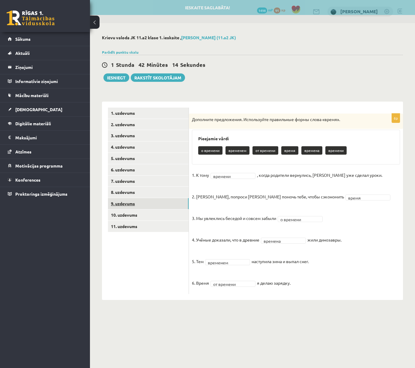
click at [171, 202] on link "9. uzdevums" at bounding box center [148, 203] width 81 height 11
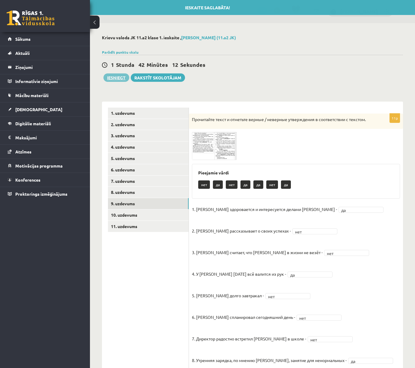
click at [119, 76] on button "Iesniegt" at bounding box center [116, 77] width 26 height 8
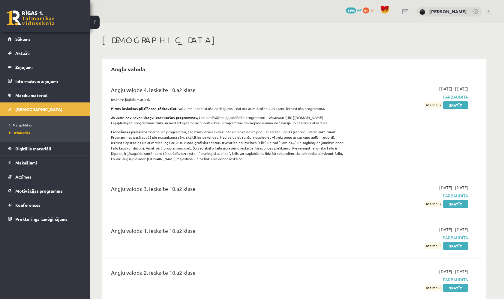
click at [27, 124] on span "Neizpildītās" at bounding box center [20, 125] width 23 height 5
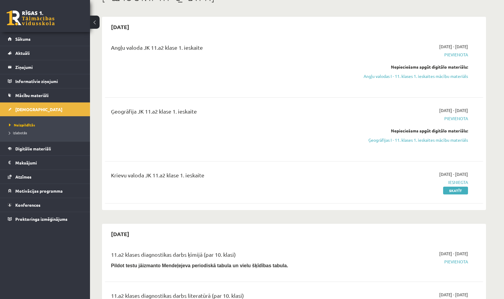
scroll to position [43, 0]
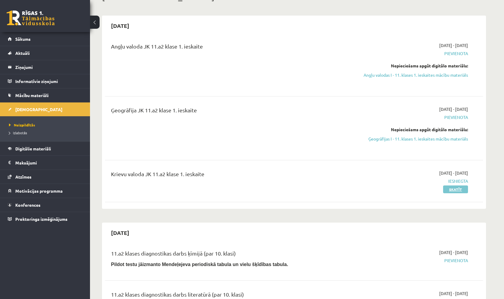
click at [415, 190] on link "Skatīt" at bounding box center [455, 190] width 25 height 8
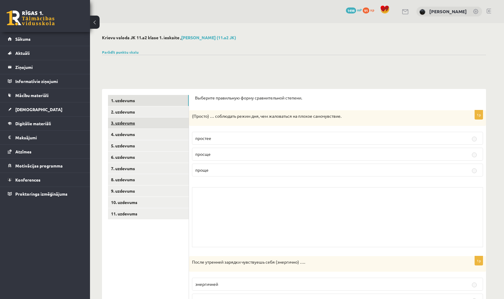
click at [160, 122] on link "3. uzdevums" at bounding box center [148, 123] width 81 height 11
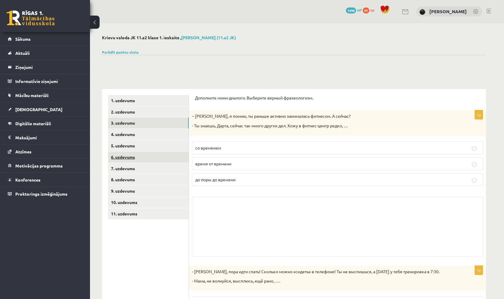
click at [168, 154] on link "6. uzdevums" at bounding box center [148, 157] width 81 height 11
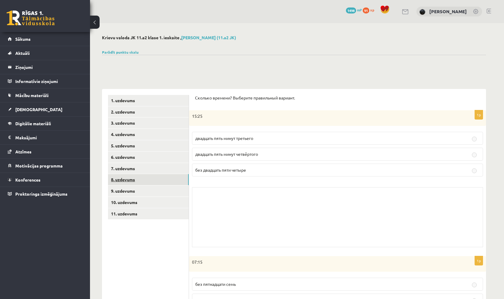
click at [172, 174] on link "8. uzdevums" at bounding box center [148, 179] width 81 height 11
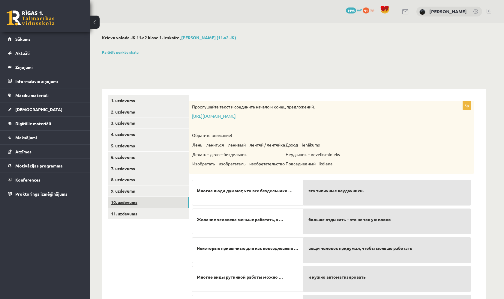
click at [170, 197] on link "10. uzdevums" at bounding box center [148, 202] width 81 height 11
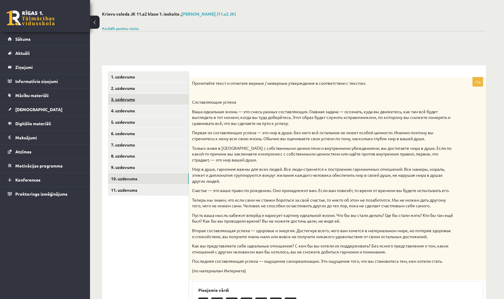
scroll to position [12, 0]
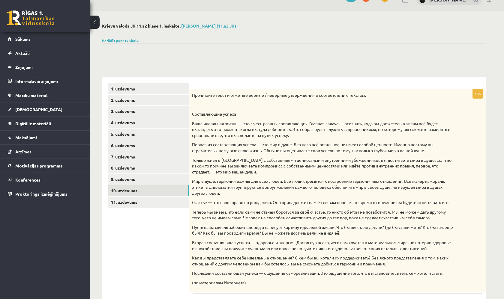
click at [38, 10] on div "0 Dāvanas 1498 mP 91 xp" at bounding box center [45, 16] width 90 height 32
click at [37, 16] on link at bounding box center [31, 17] width 48 height 15
